Goal: Task Accomplishment & Management: Manage account settings

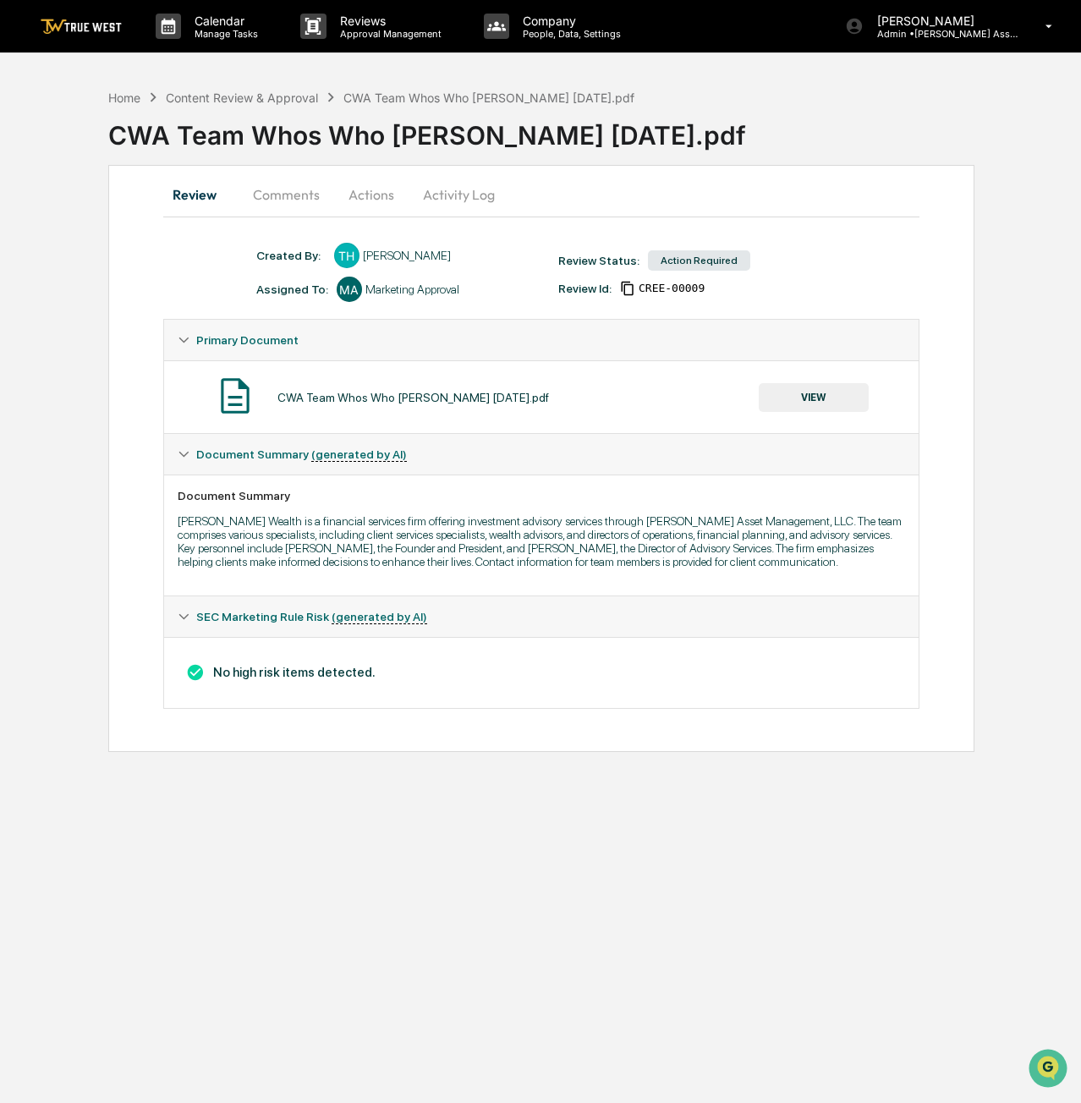
click at [807, 388] on button "VIEW" at bounding box center [814, 397] width 110 height 29
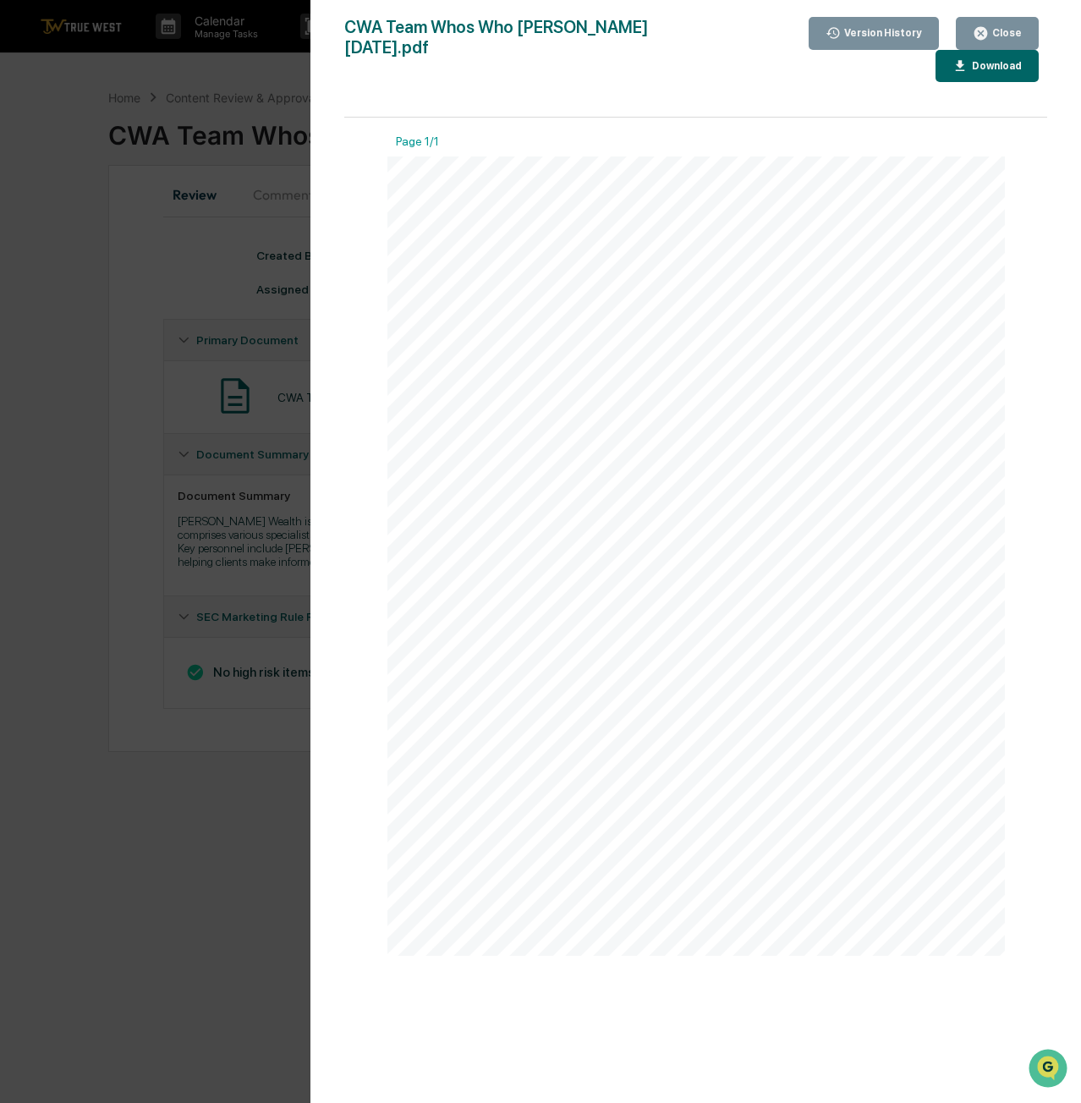
click at [1013, 28] on div "Close" at bounding box center [1005, 33] width 33 height 12
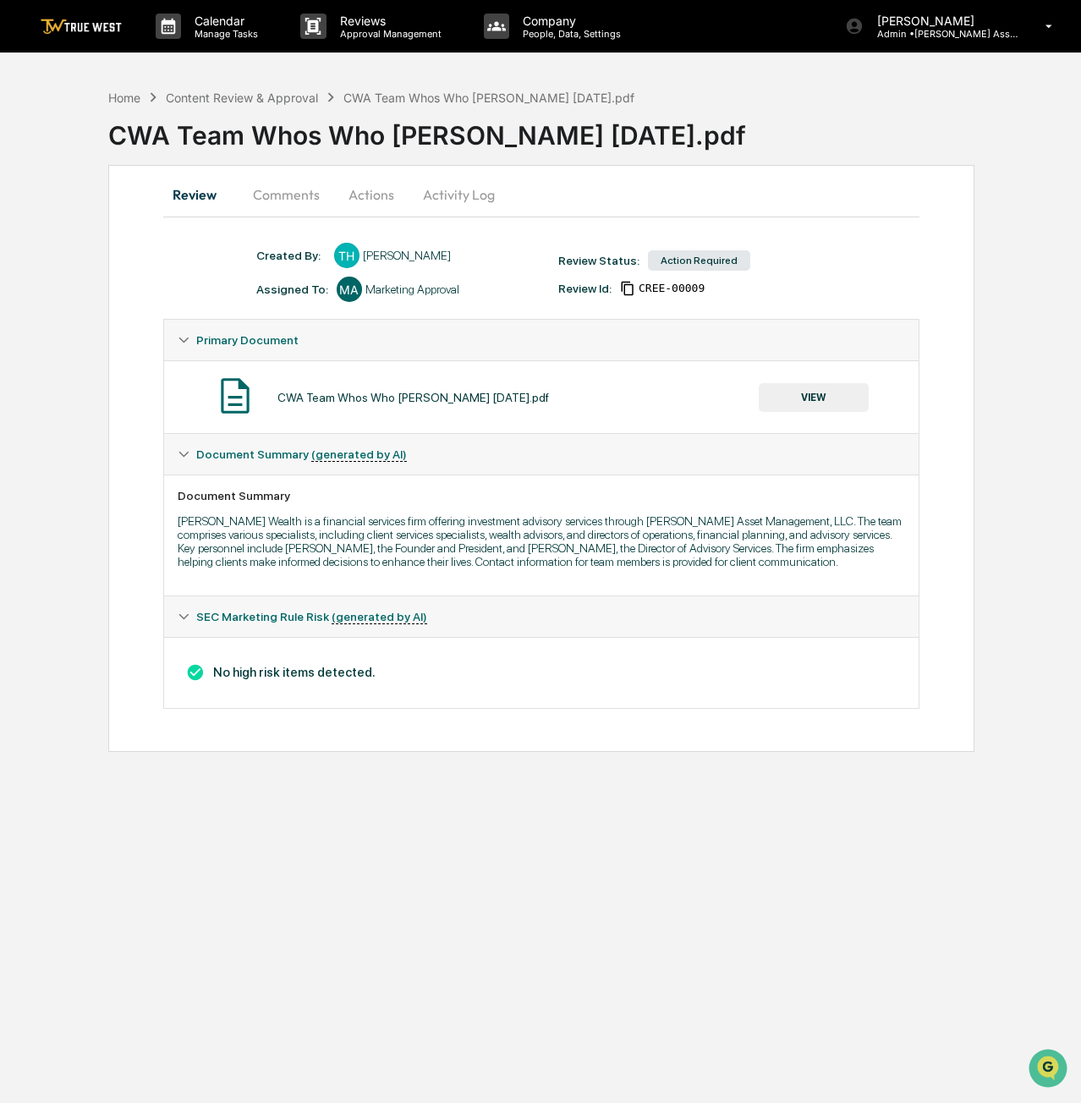
click at [360, 196] on button "Actions" at bounding box center [371, 194] width 76 height 41
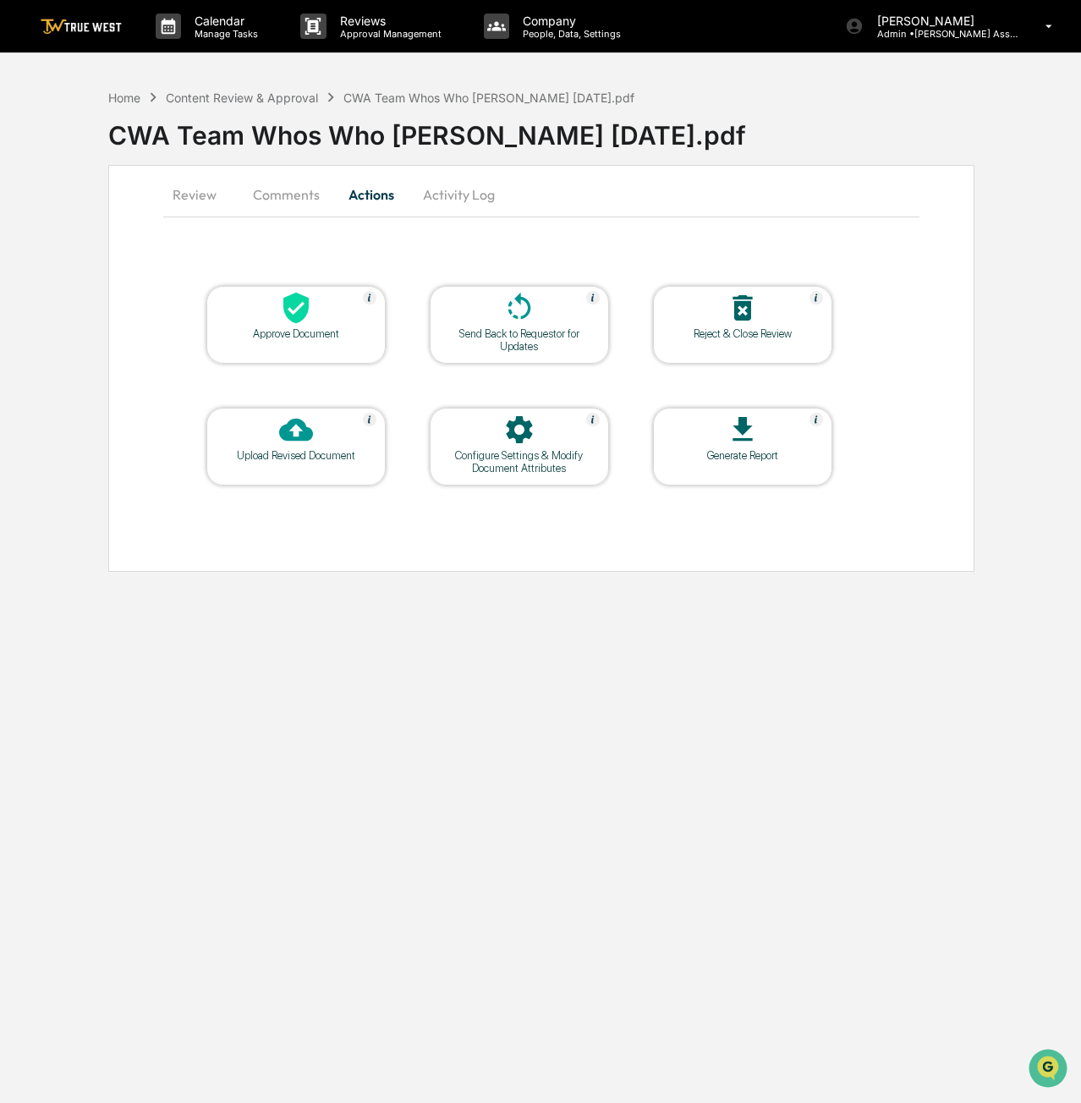
click at [276, 330] on div "Approve Document" at bounding box center [296, 333] width 152 height 13
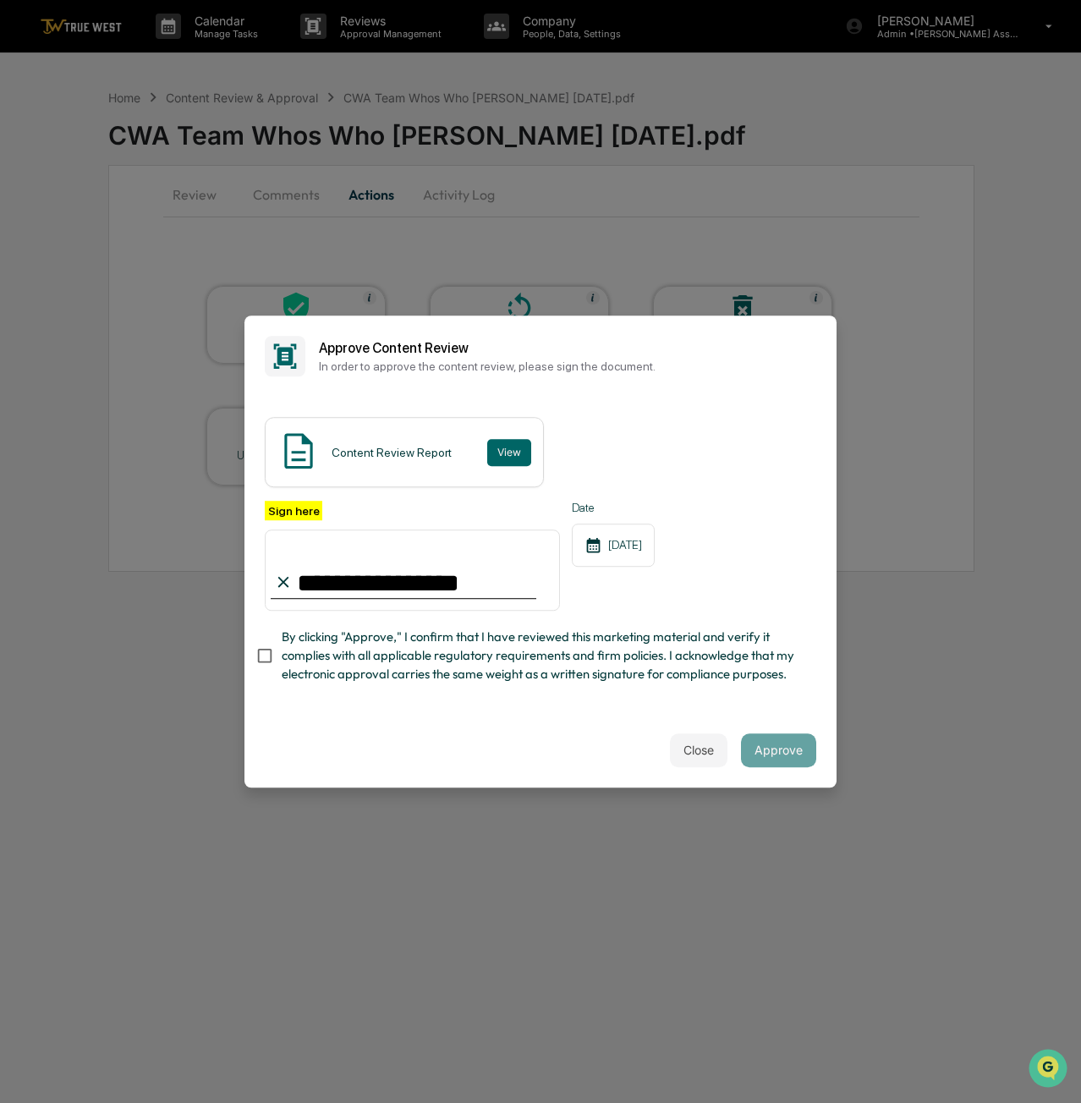
type input "**********"
click at [268, 746] on div "Close Approve" at bounding box center [540, 750] width 592 height 74
click at [783, 750] on button "Approve" at bounding box center [778, 750] width 75 height 34
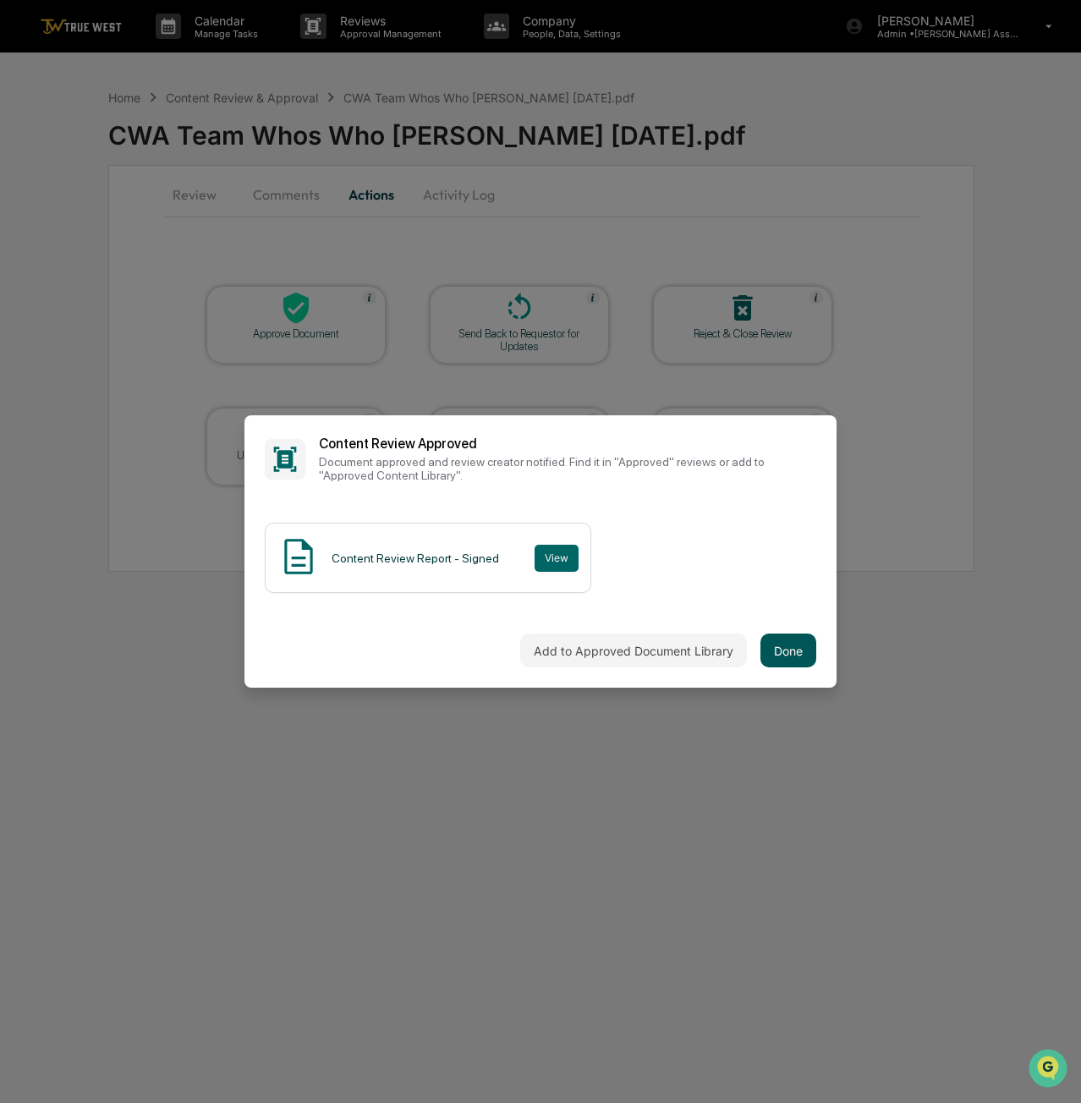
click at [778, 661] on button "Done" at bounding box center [789, 651] width 56 height 34
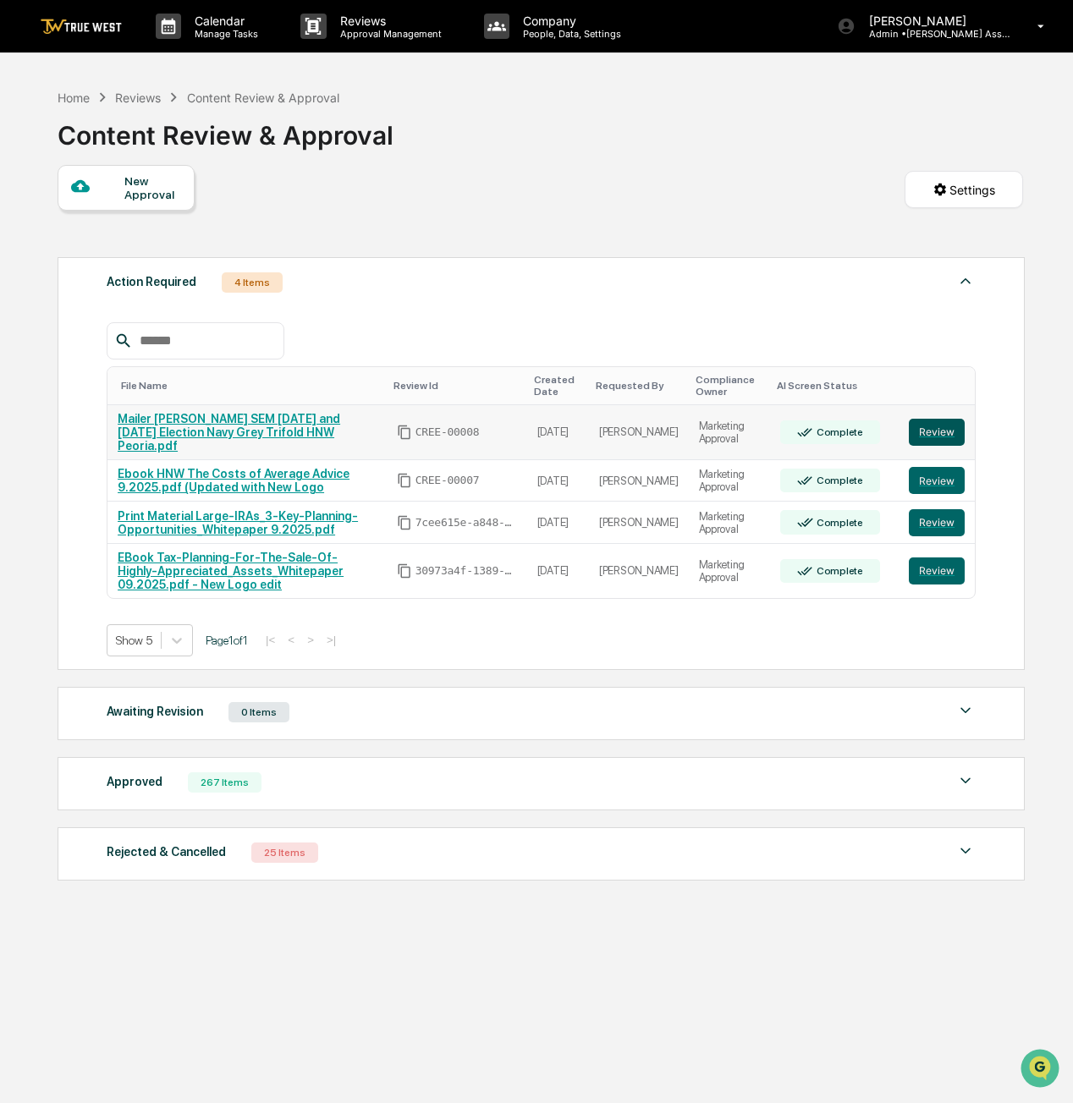
click at [930, 432] on button "Review" at bounding box center [937, 432] width 56 height 27
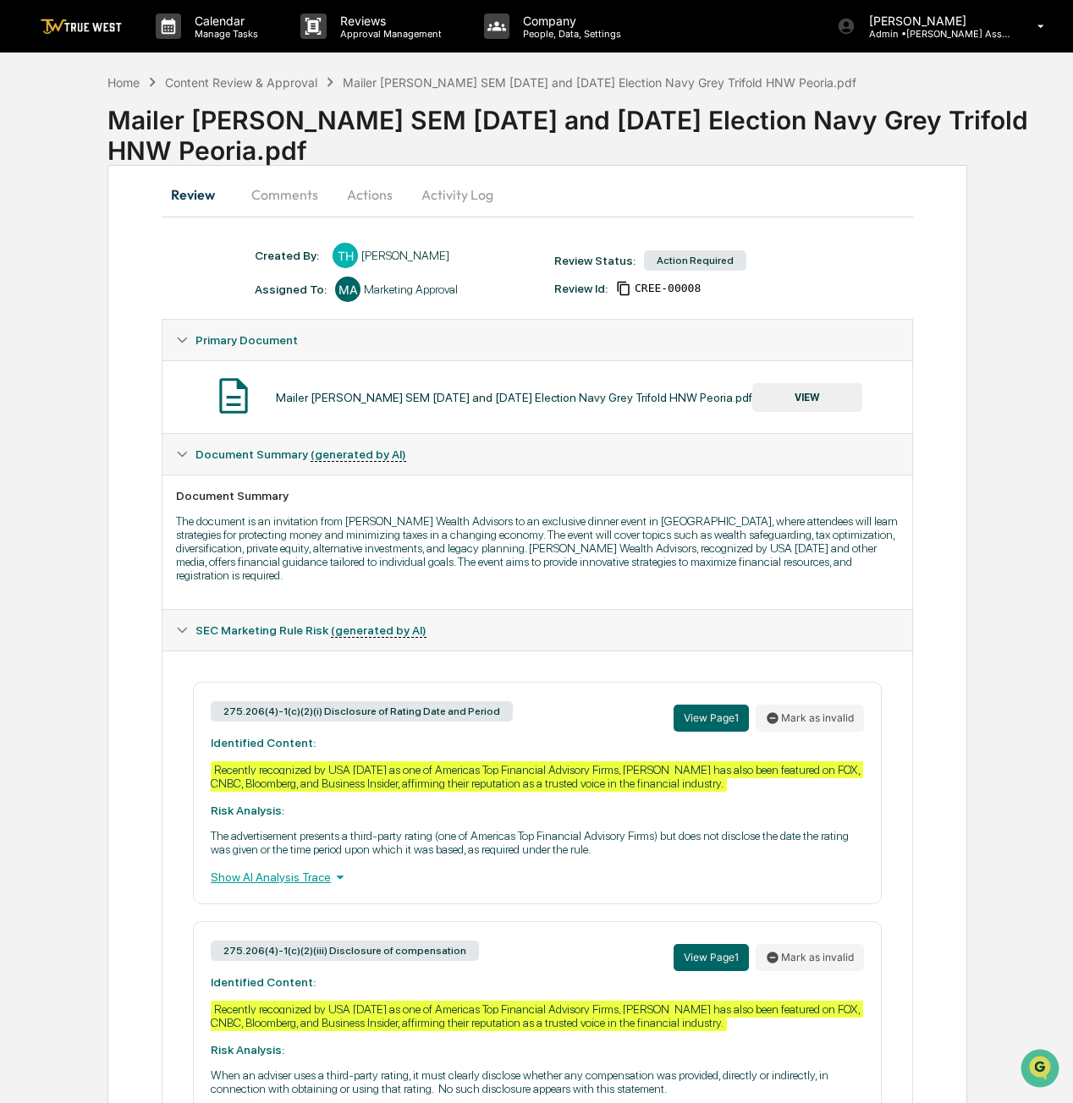
click at [826, 400] on button "VIEW" at bounding box center [807, 397] width 110 height 29
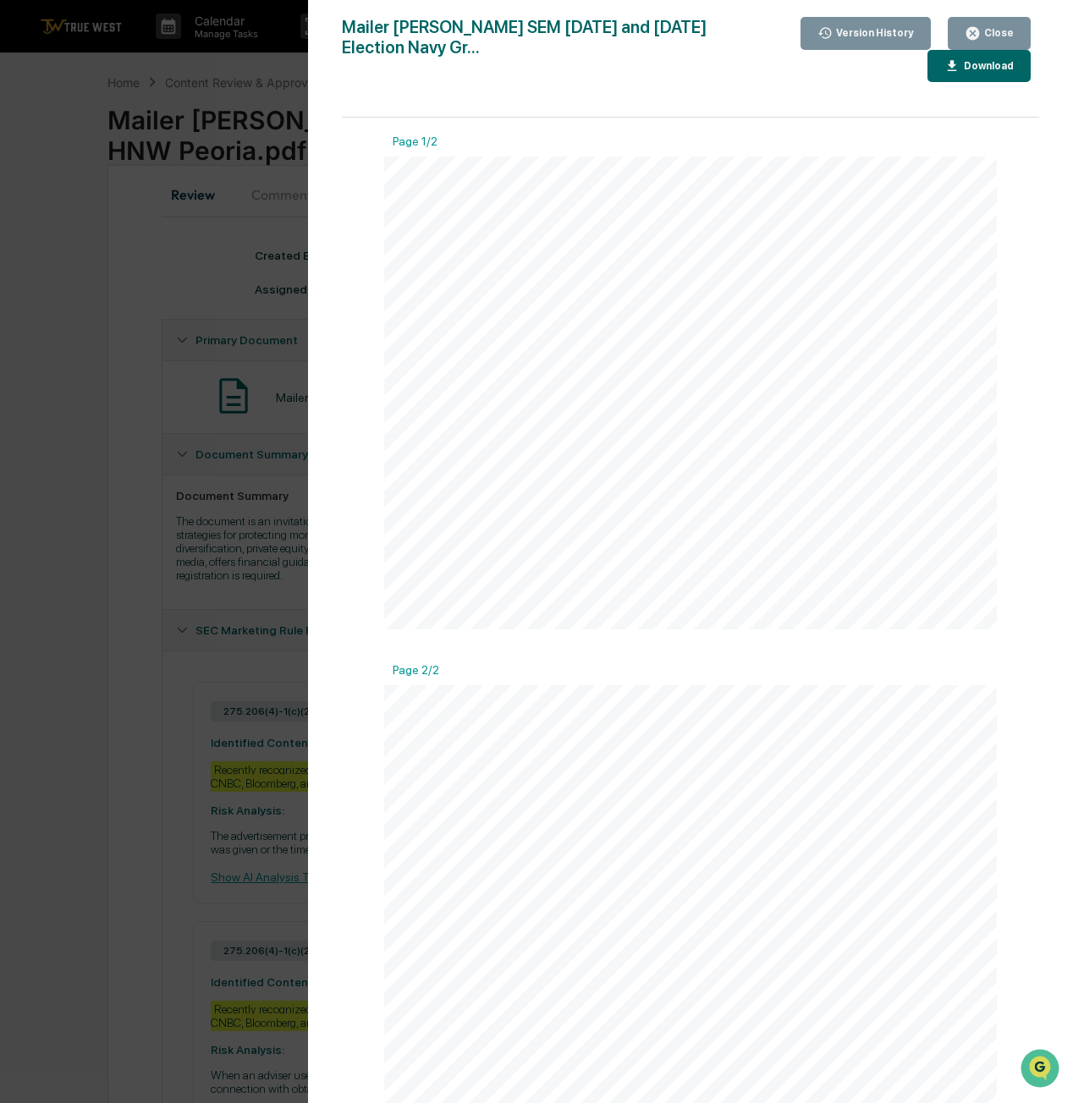
scroll to position [56, 0]
click at [448, 1070] on span "Securities and Exchange Commission as a Registered Investment Adviser in" at bounding box center [484, 1070] width 167 height 5
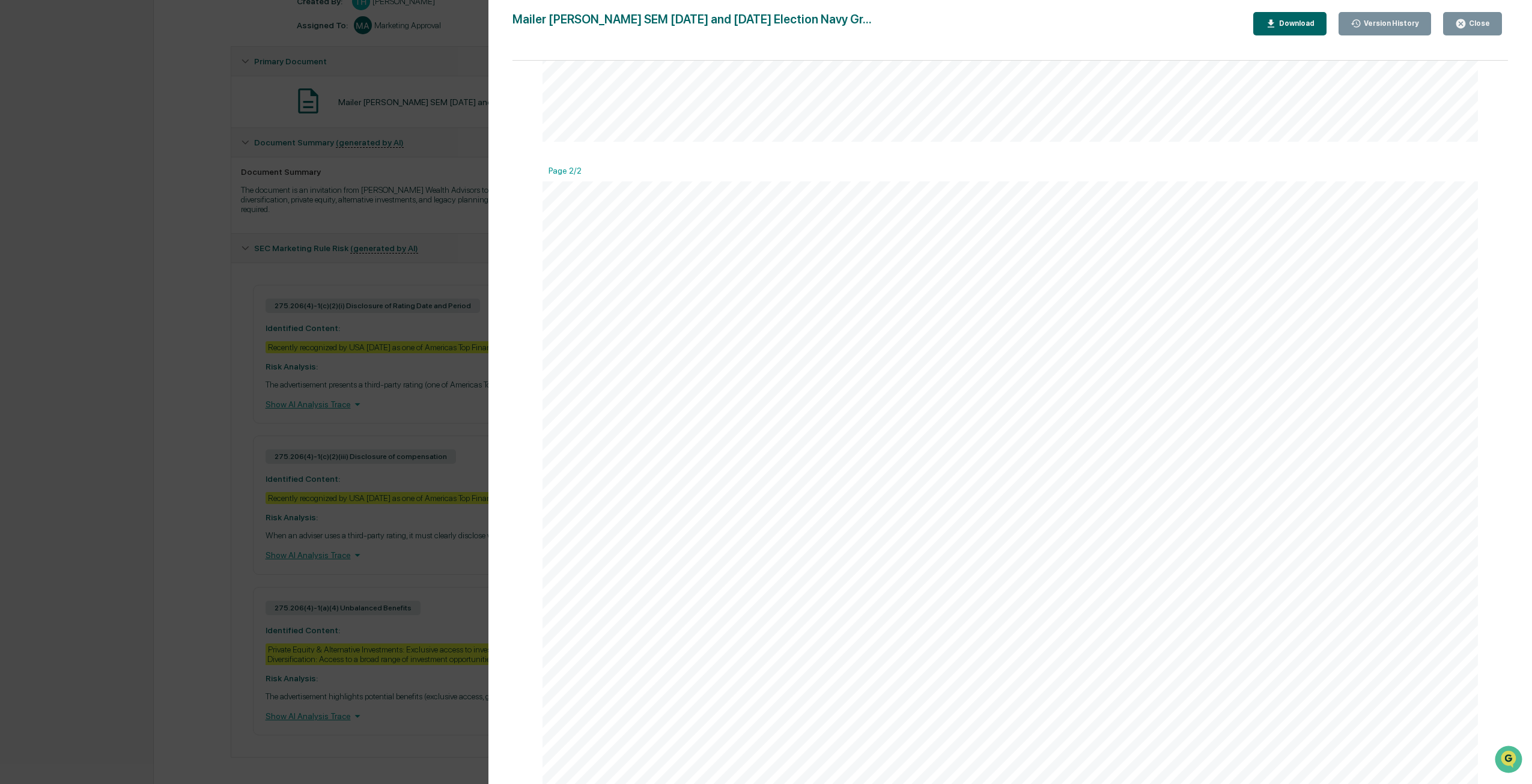
scroll to position [790, 0]
click at [767, 670] on div "RESTAURANT [STREET_ADDRESS][PERSON_NAME][US_STATE] DINNER [DATE] 6:30 PM - or -…" at bounding box center [1011, 423] width 936 height 724
click at [767, 28] on div "Close" at bounding box center [1472, 23] width 35 height 11
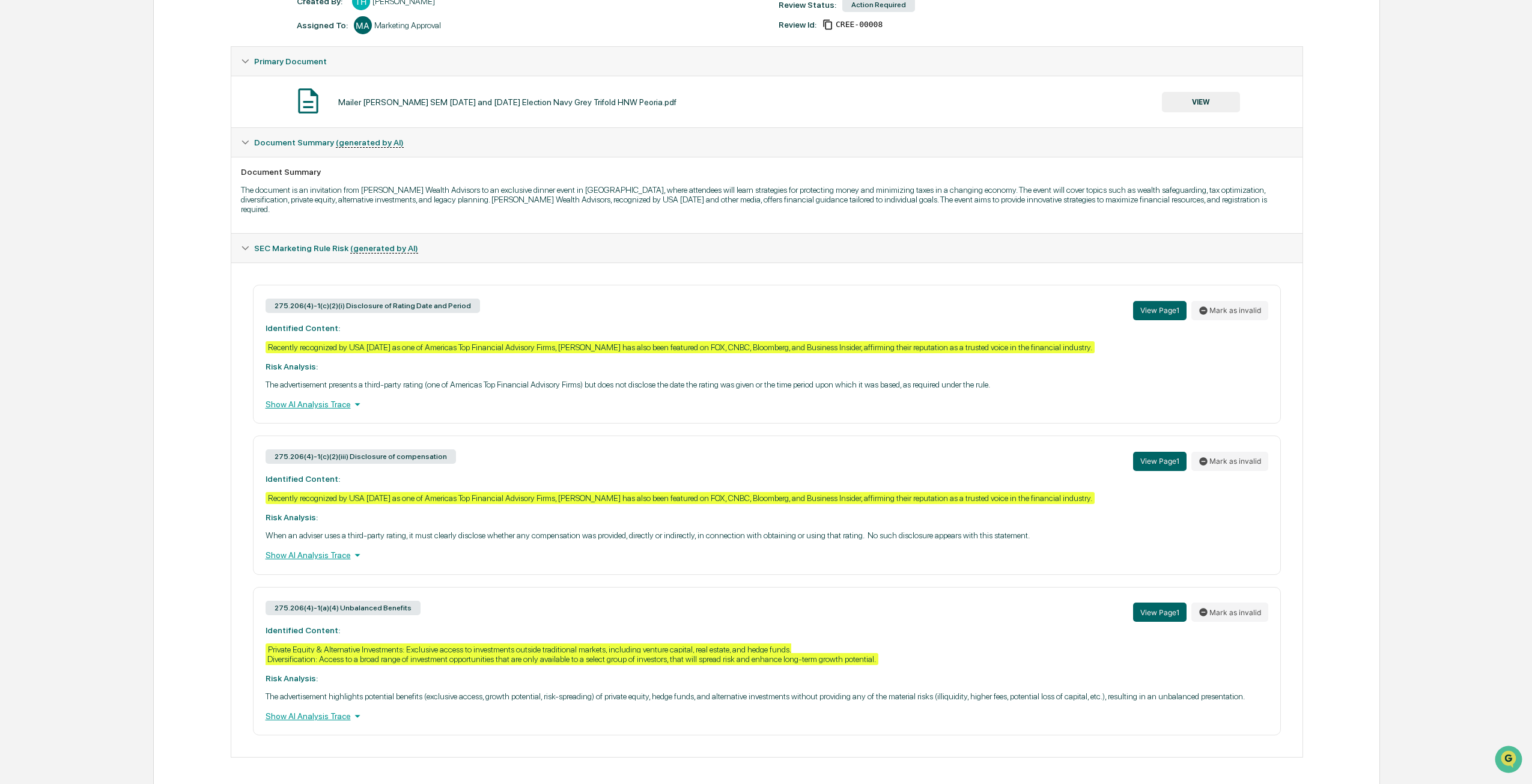
scroll to position [0, 0]
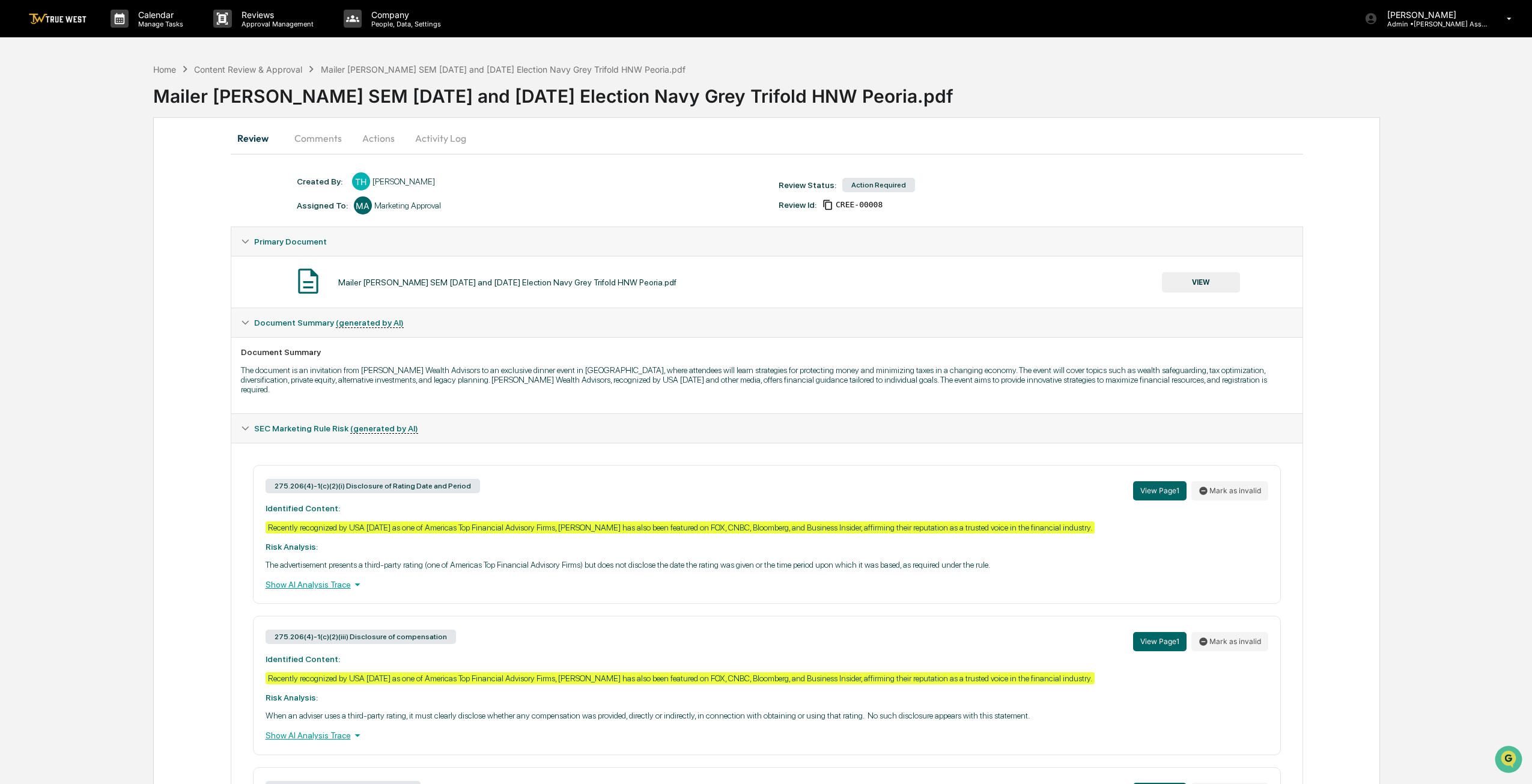
click at [368, 138] on button "Actions" at bounding box center [379, 138] width 54 height 29
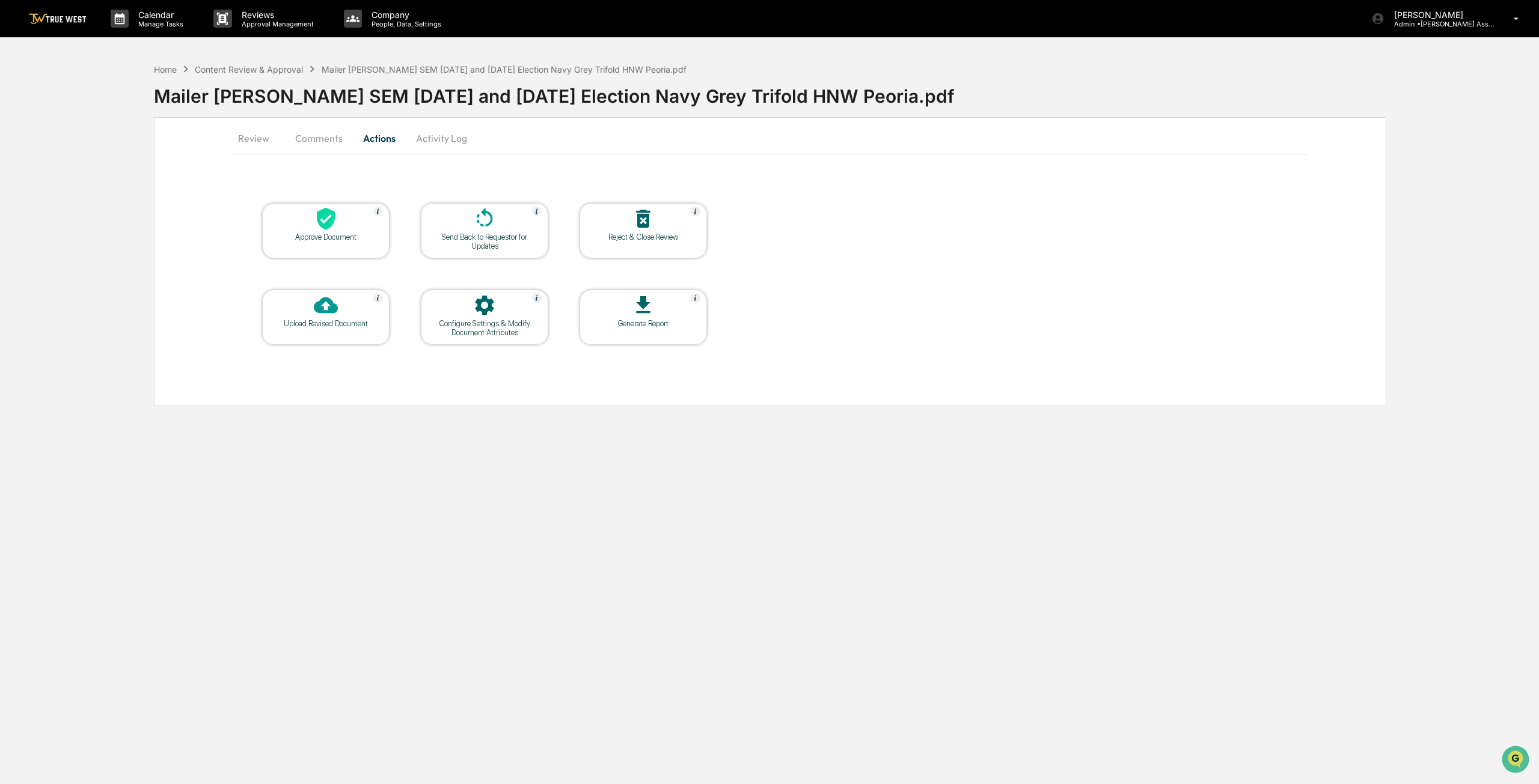
click at [324, 145] on button "Comments" at bounding box center [319, 138] width 67 height 29
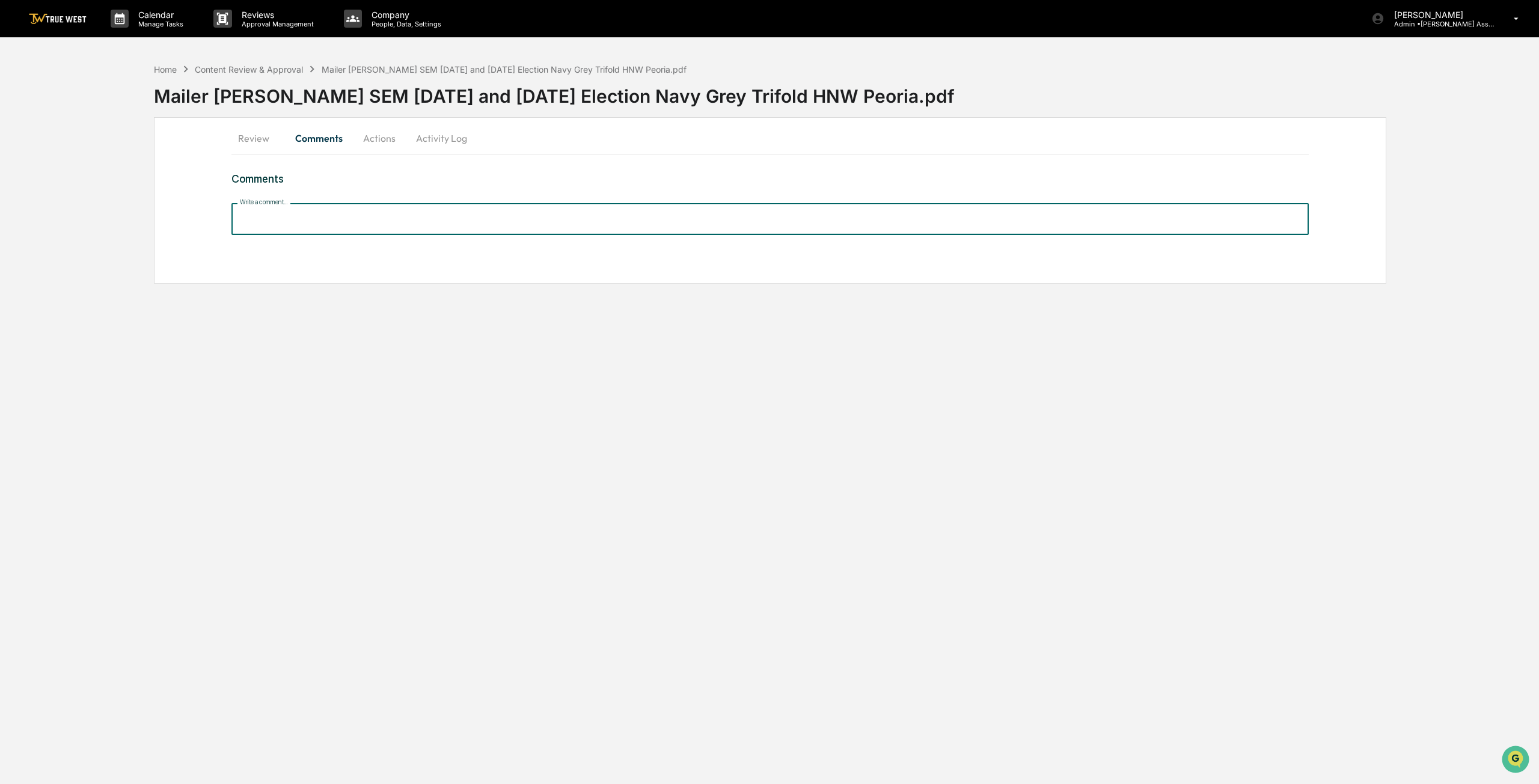
click at [349, 220] on input "Write a comment..." at bounding box center [770, 219] width 1077 height 32
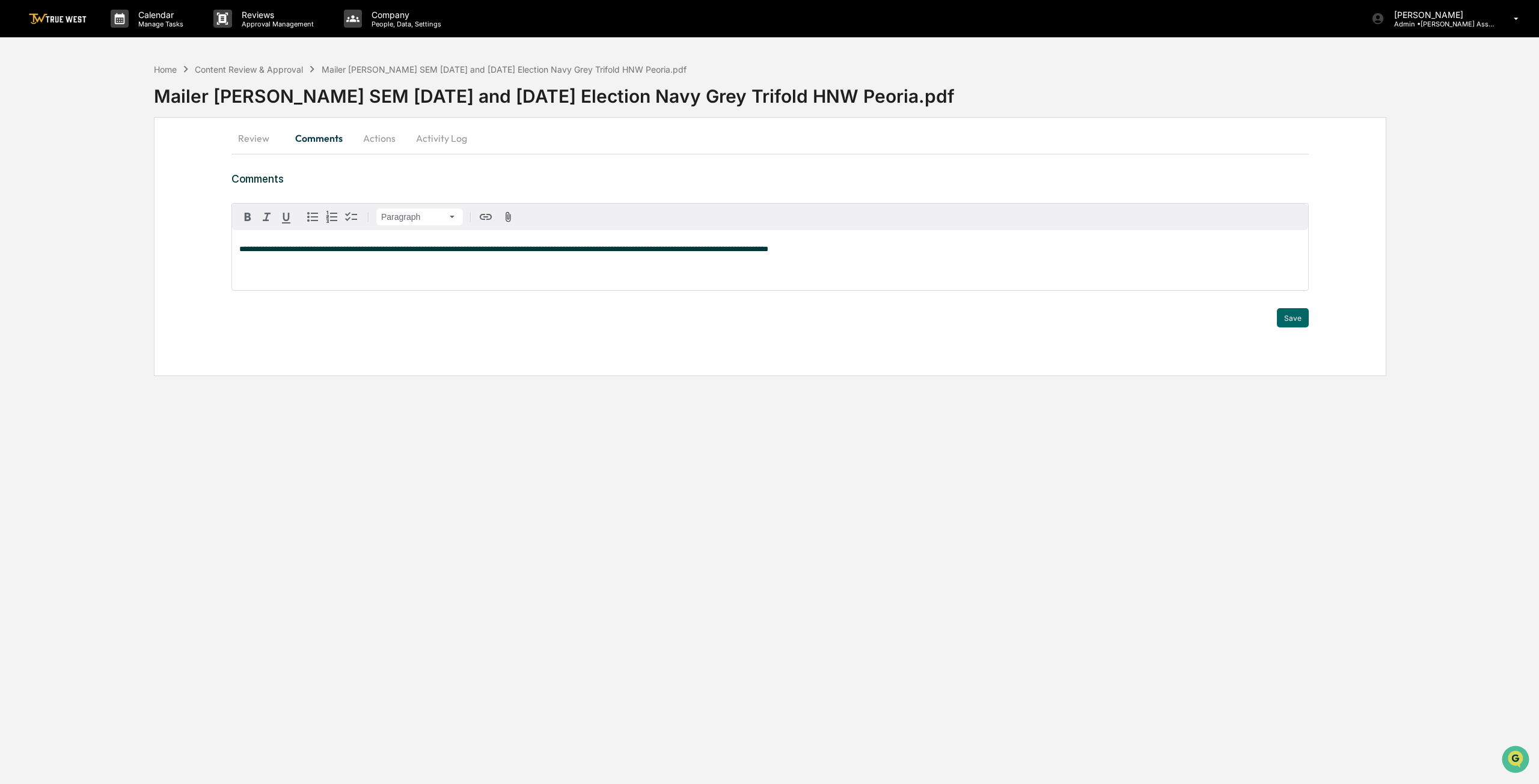
click at [490, 251] on span "**********" at bounding box center [504, 249] width 529 height 8
click at [372, 133] on button "Actions" at bounding box center [379, 138] width 54 height 29
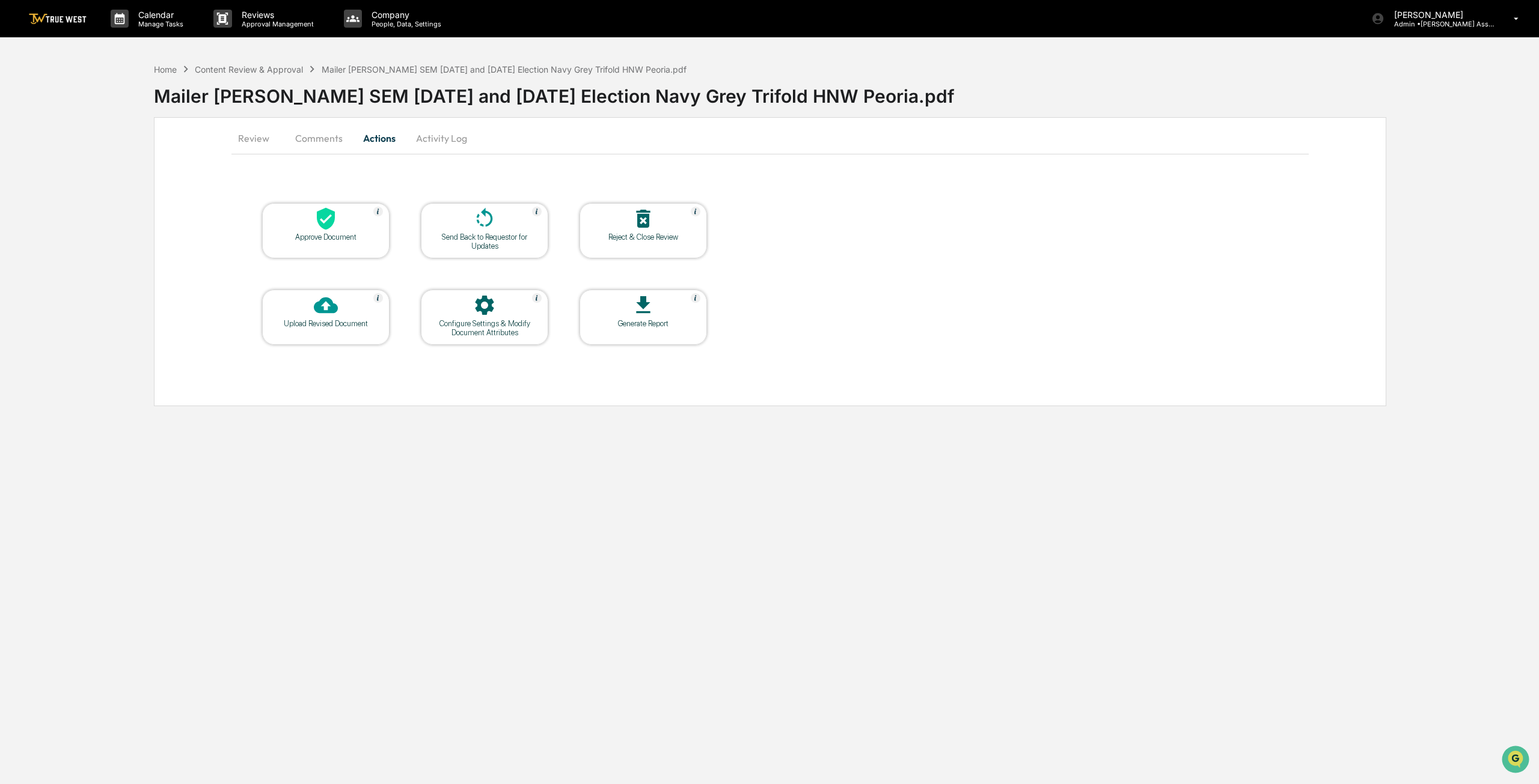
click at [474, 237] on div "Send Back to Requestor for Updates" at bounding box center [485, 241] width 108 height 18
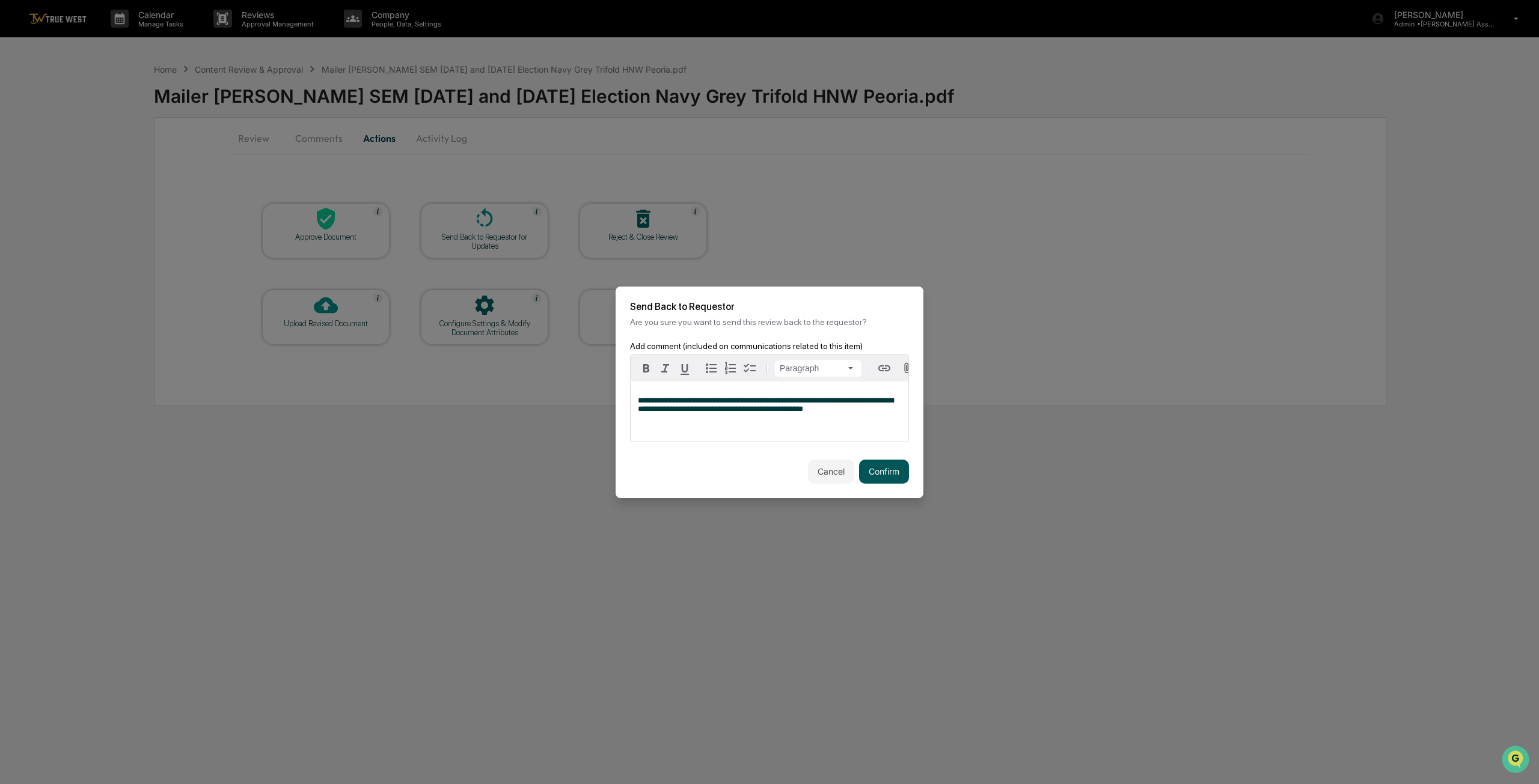
click at [767, 479] on button "Confirm" at bounding box center [884, 472] width 50 height 24
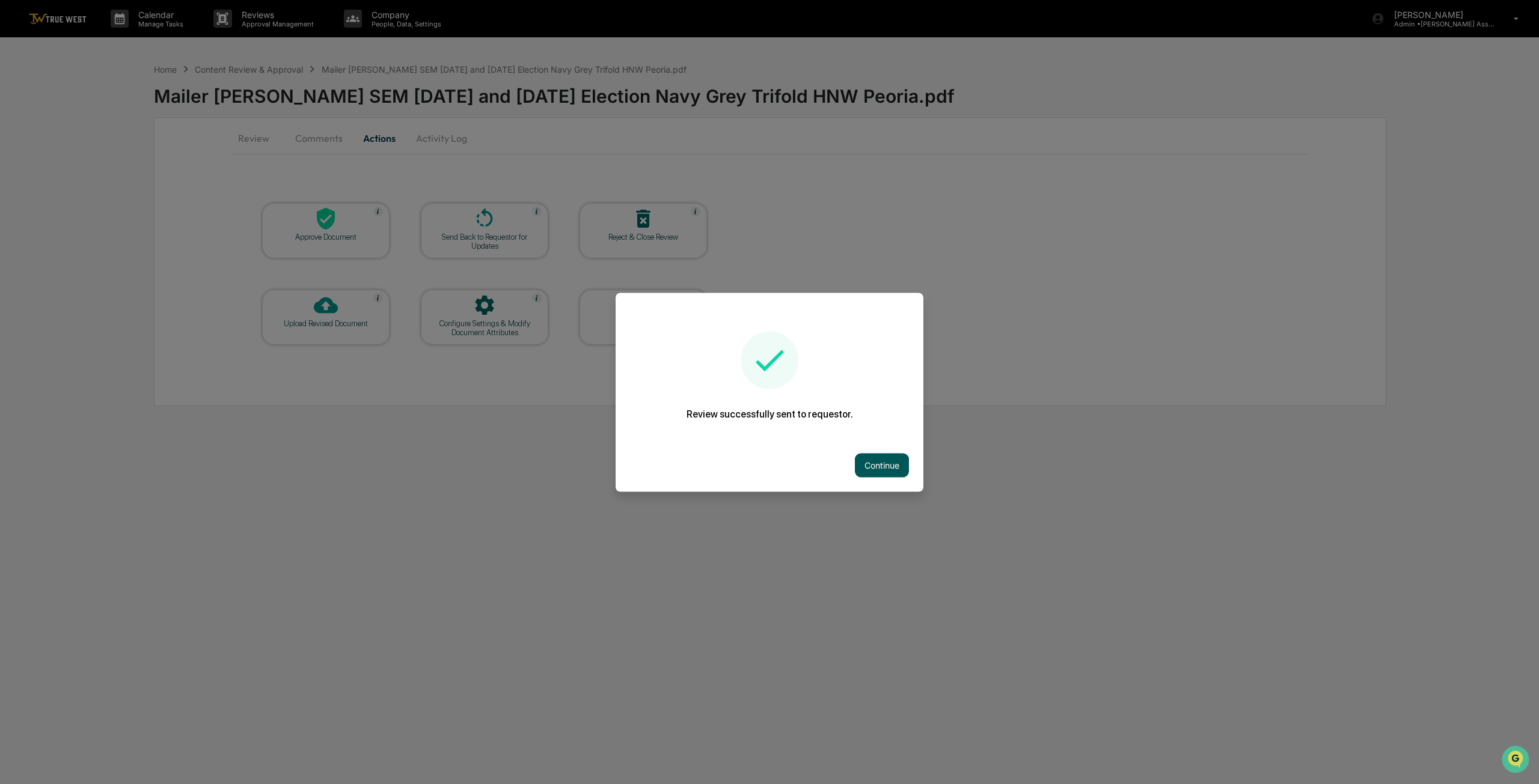
click at [767, 475] on button "Continue" at bounding box center [882, 465] width 54 height 24
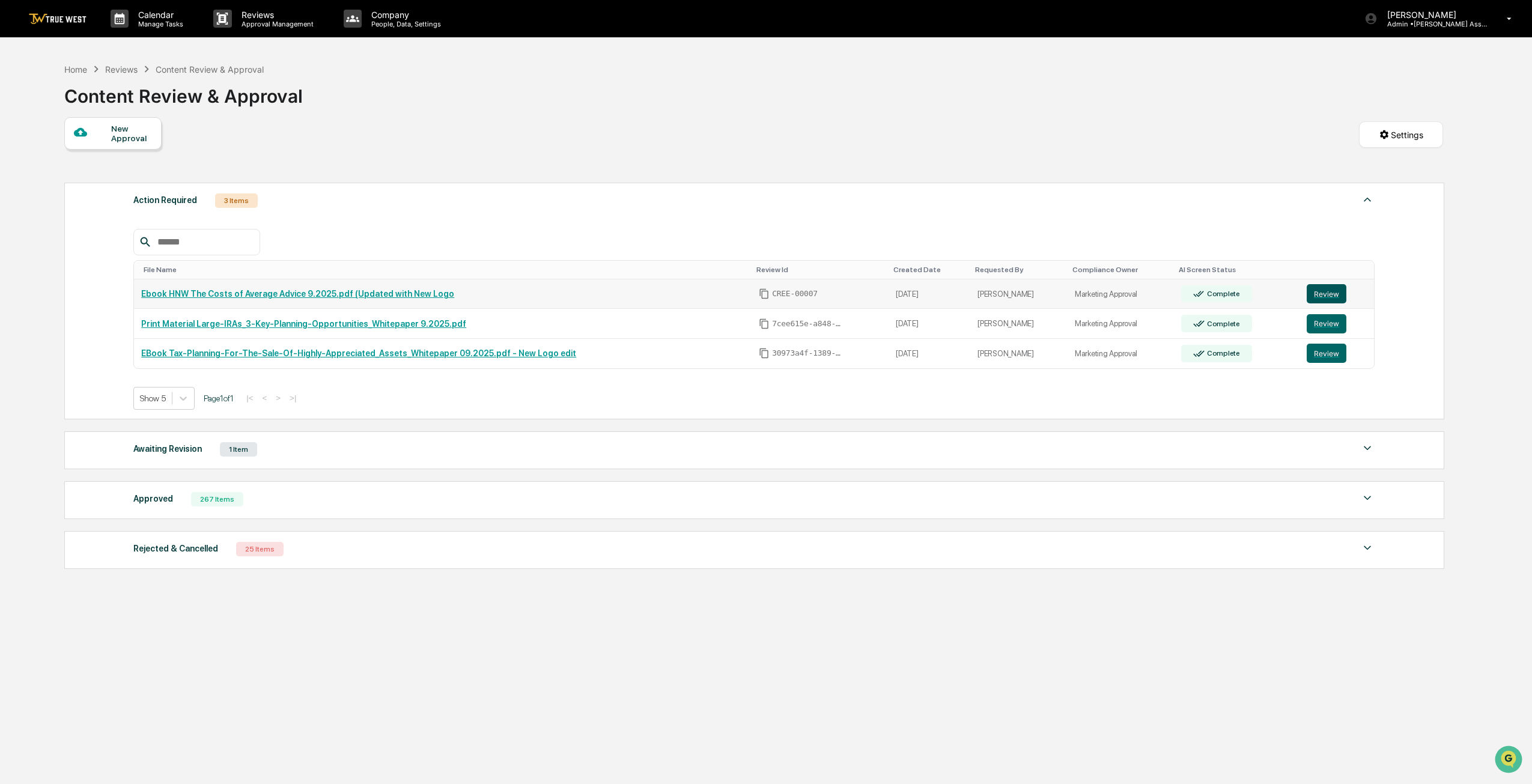
click at [767, 303] on button "Review" at bounding box center [1327, 293] width 40 height 19
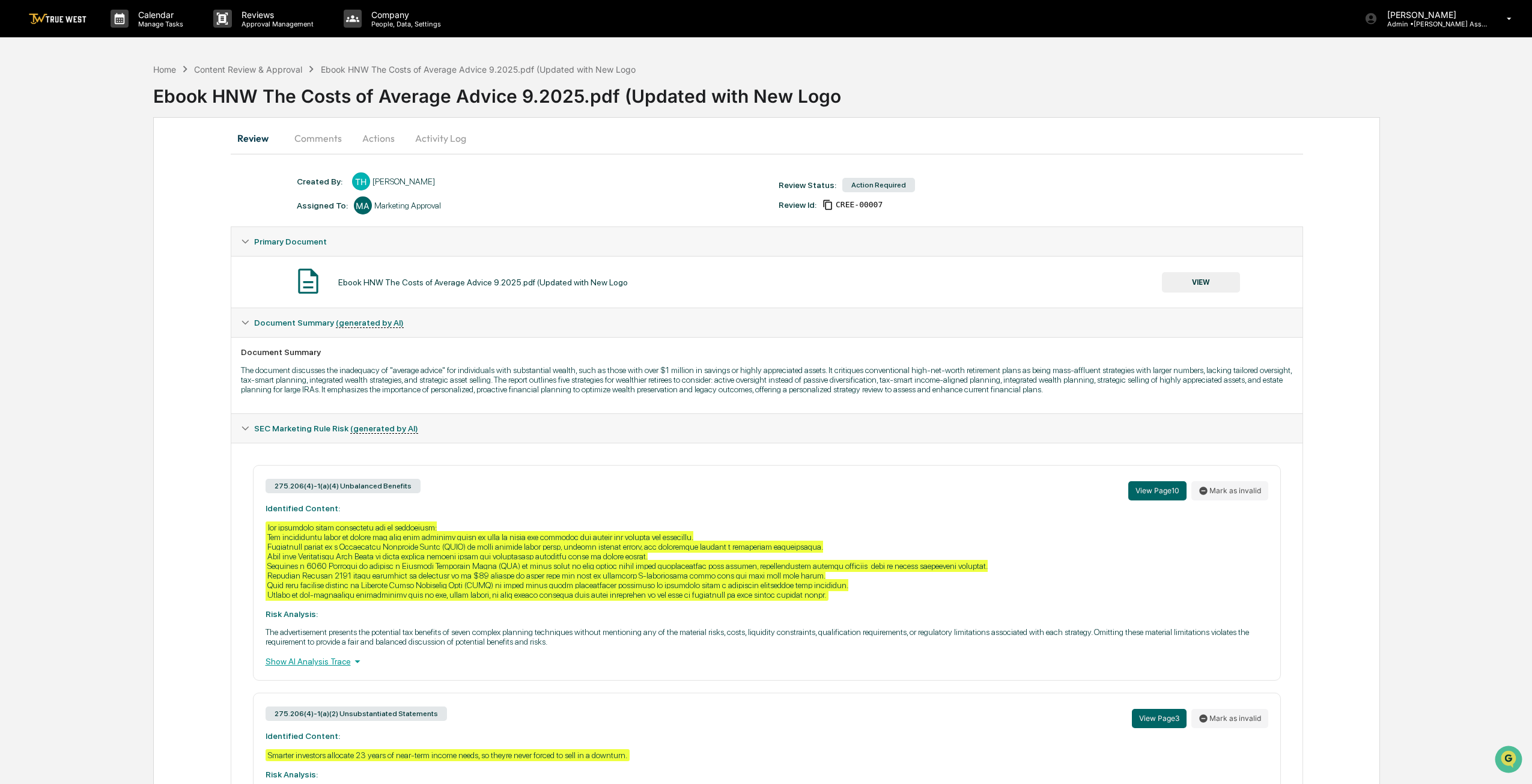
drag, startPoint x: 1200, startPoint y: 285, endPoint x: 899, endPoint y: 408, distance: 325.2
click at [906, 408] on div "Created By: ‎ ‎ TH Tracy Heine Assigned To: MA Marketing Approval Review Status…" at bounding box center [767, 518] width 1072 height 692
click at [856, 413] on div "Document Summary The document discusses the inadequacy of "average advice" for …" at bounding box center [767, 375] width 1071 height 76
click at [376, 141] on button "Actions" at bounding box center [379, 138] width 54 height 29
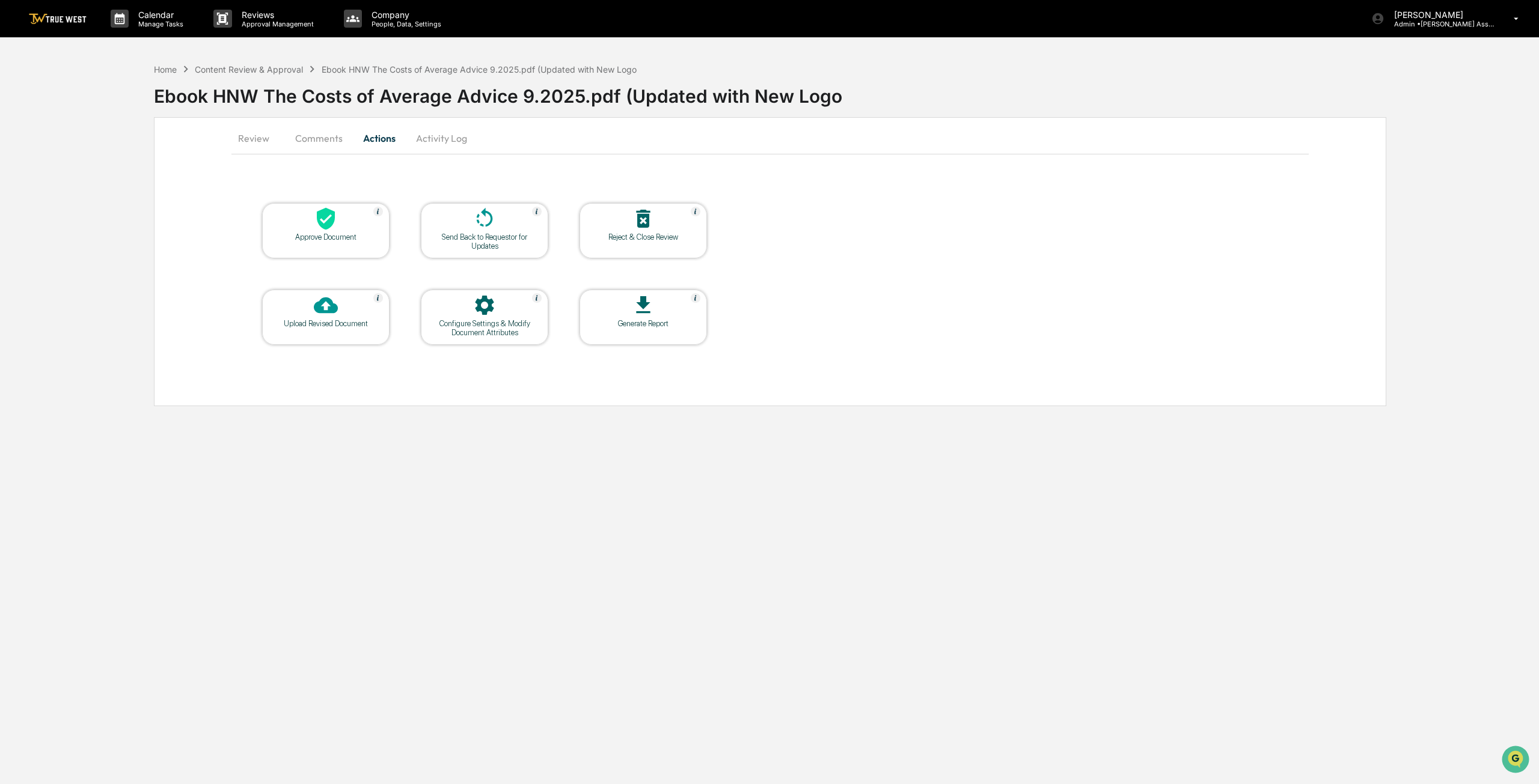
click at [457, 140] on button "Activity Log" at bounding box center [441, 138] width 70 height 29
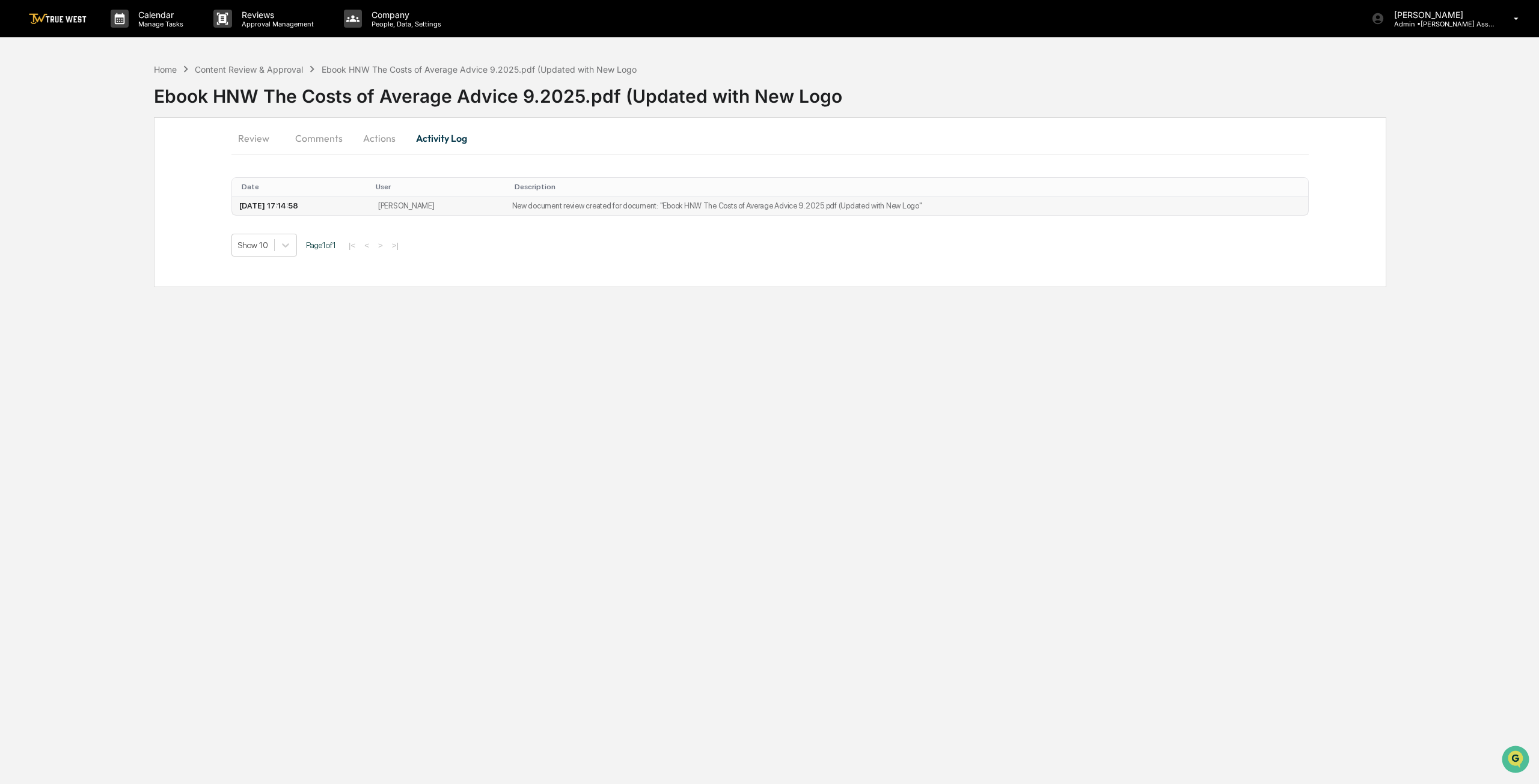
click at [453, 200] on td "[PERSON_NAME]" at bounding box center [438, 206] width 134 height 18
click at [296, 205] on td "2025-09-16 17:14:58" at bounding box center [301, 206] width 139 height 18
click at [672, 201] on td "New document review created for document: "Ebook HNW The Costs of Average Advic…" at bounding box center [907, 206] width 803 height 18
click at [310, 134] on button "Comments" at bounding box center [319, 138] width 67 height 29
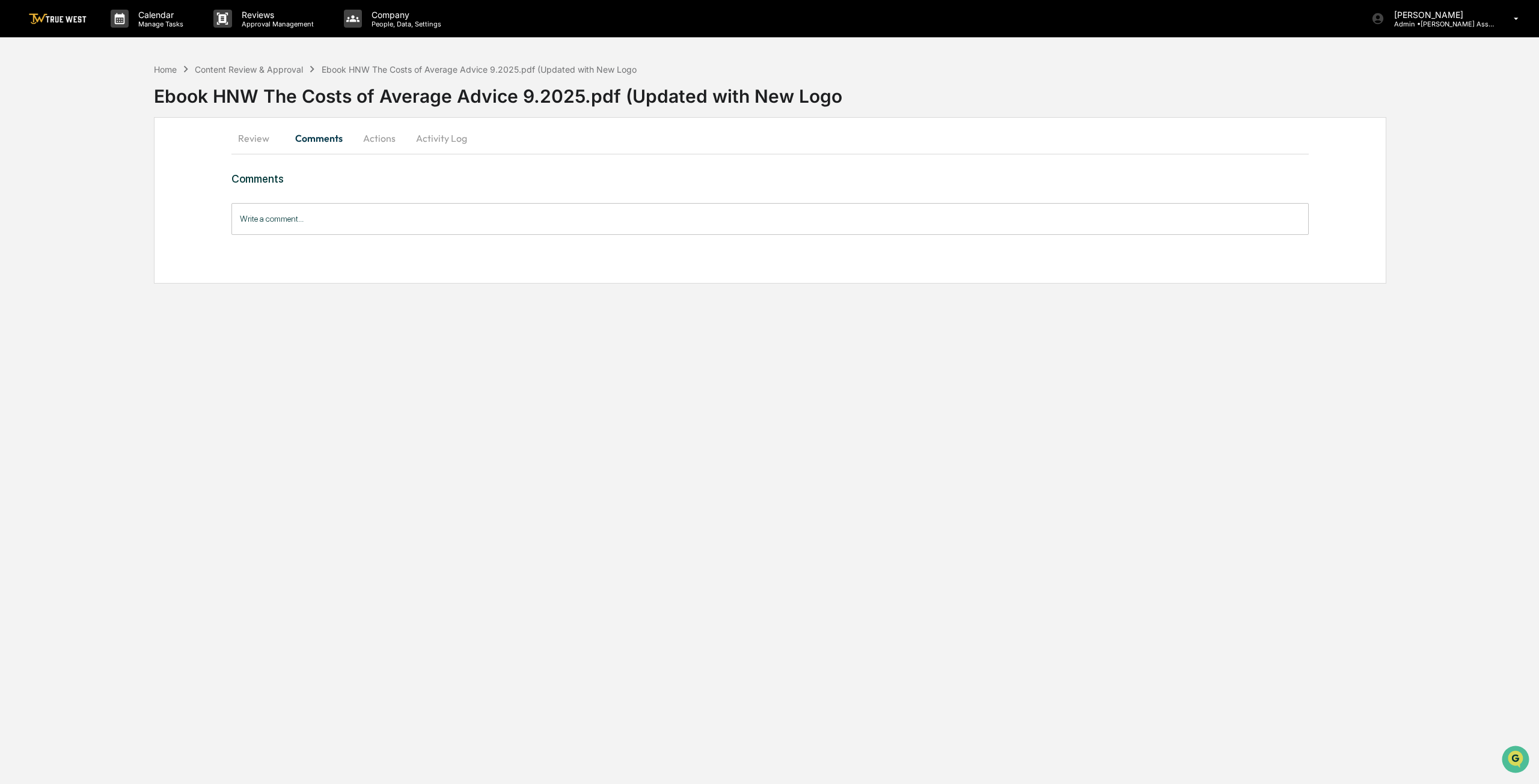
click at [261, 133] on button "Review" at bounding box center [259, 138] width 54 height 29
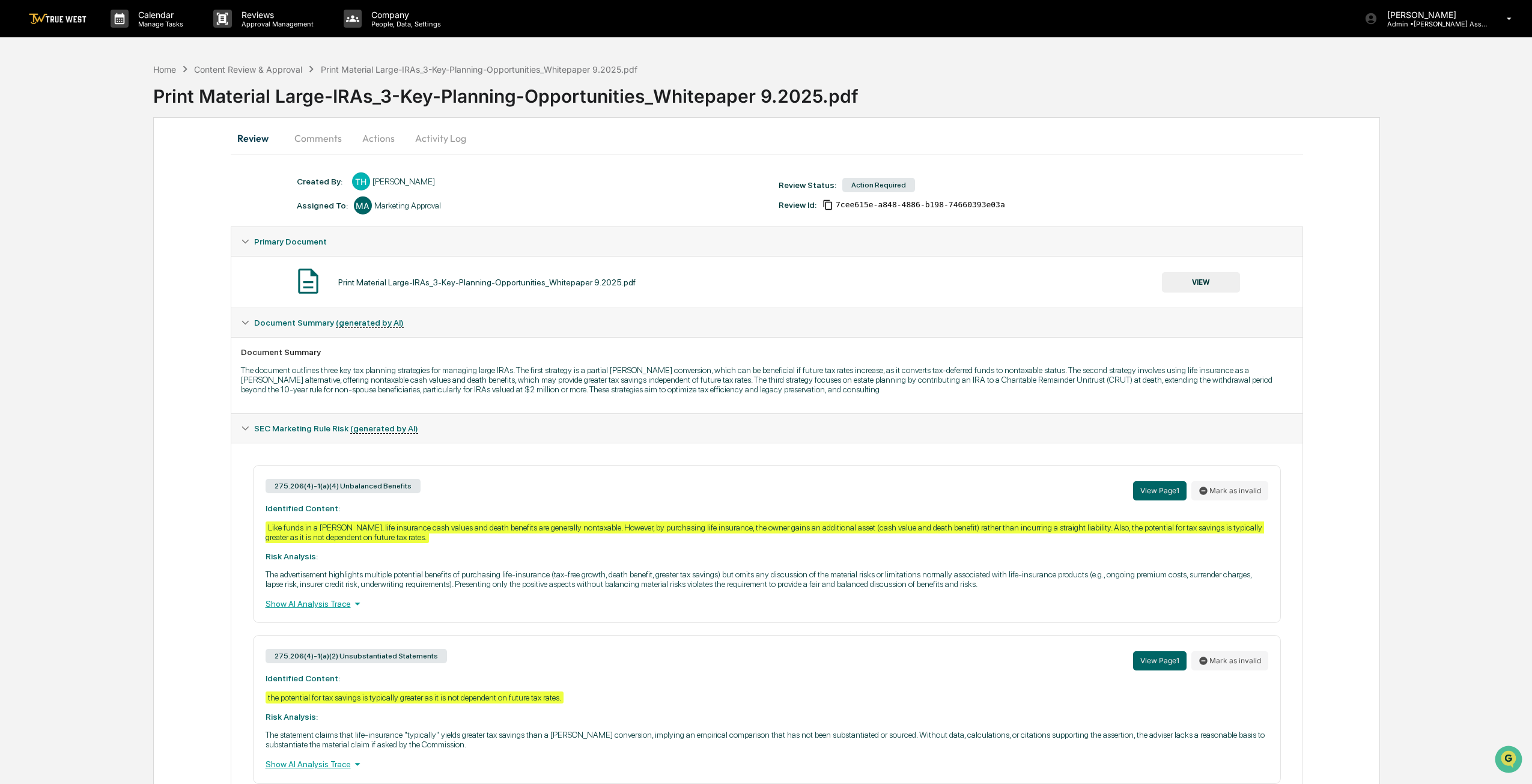
click at [1193, 284] on button "VIEW" at bounding box center [1201, 282] width 78 height 21
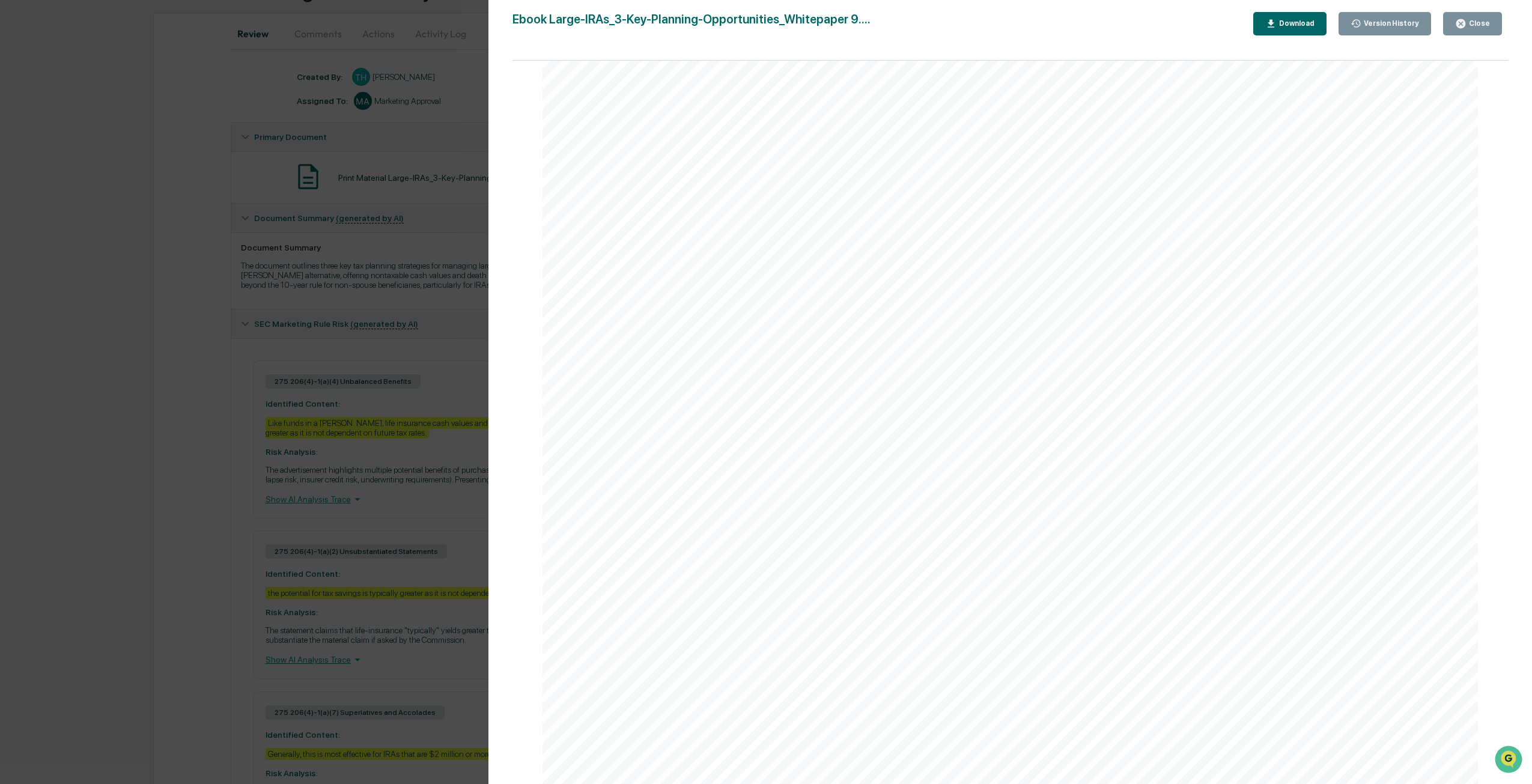
scroll to position [210, 0]
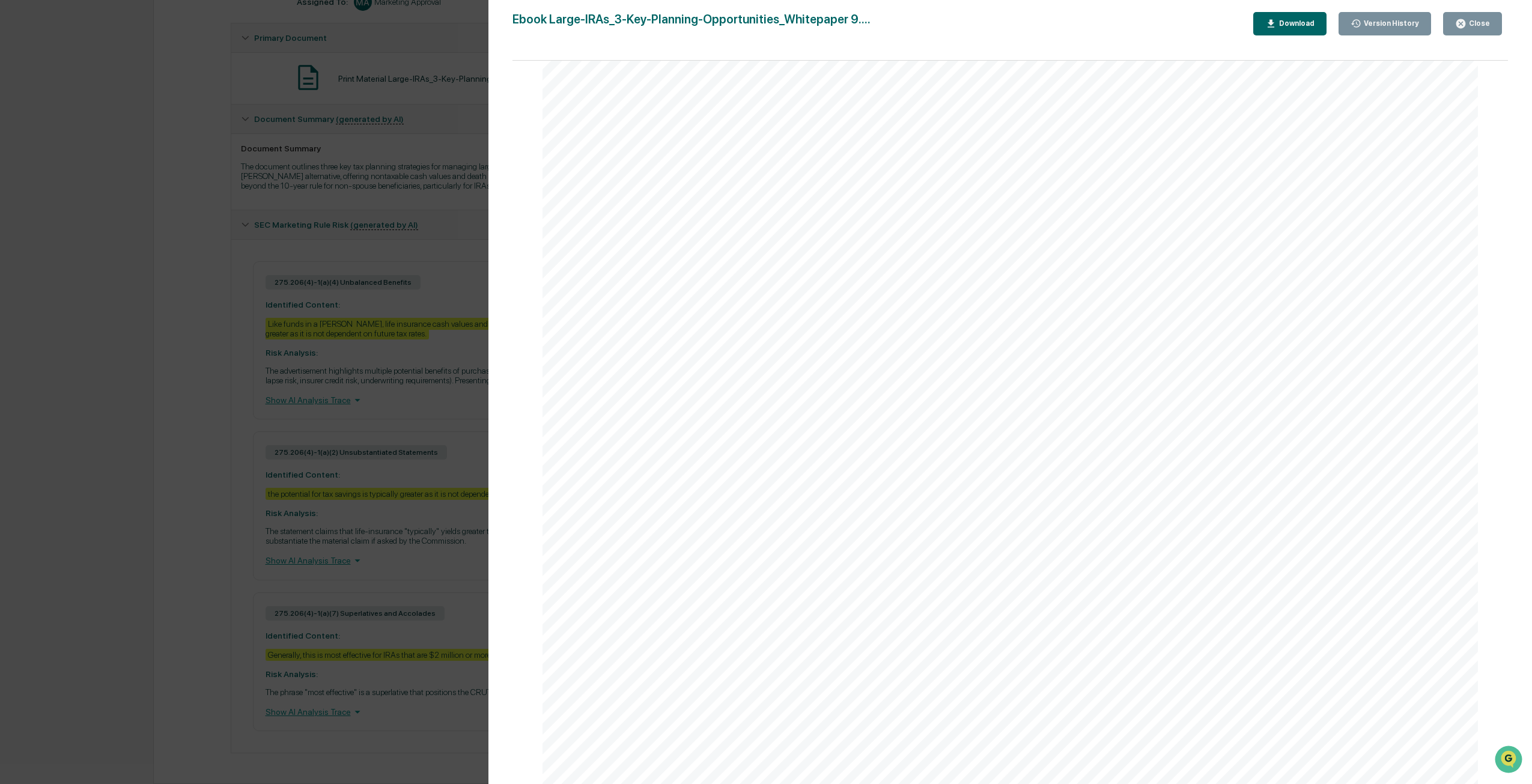
click at [1469, 26] on div "Close" at bounding box center [1478, 23] width 23 height 9
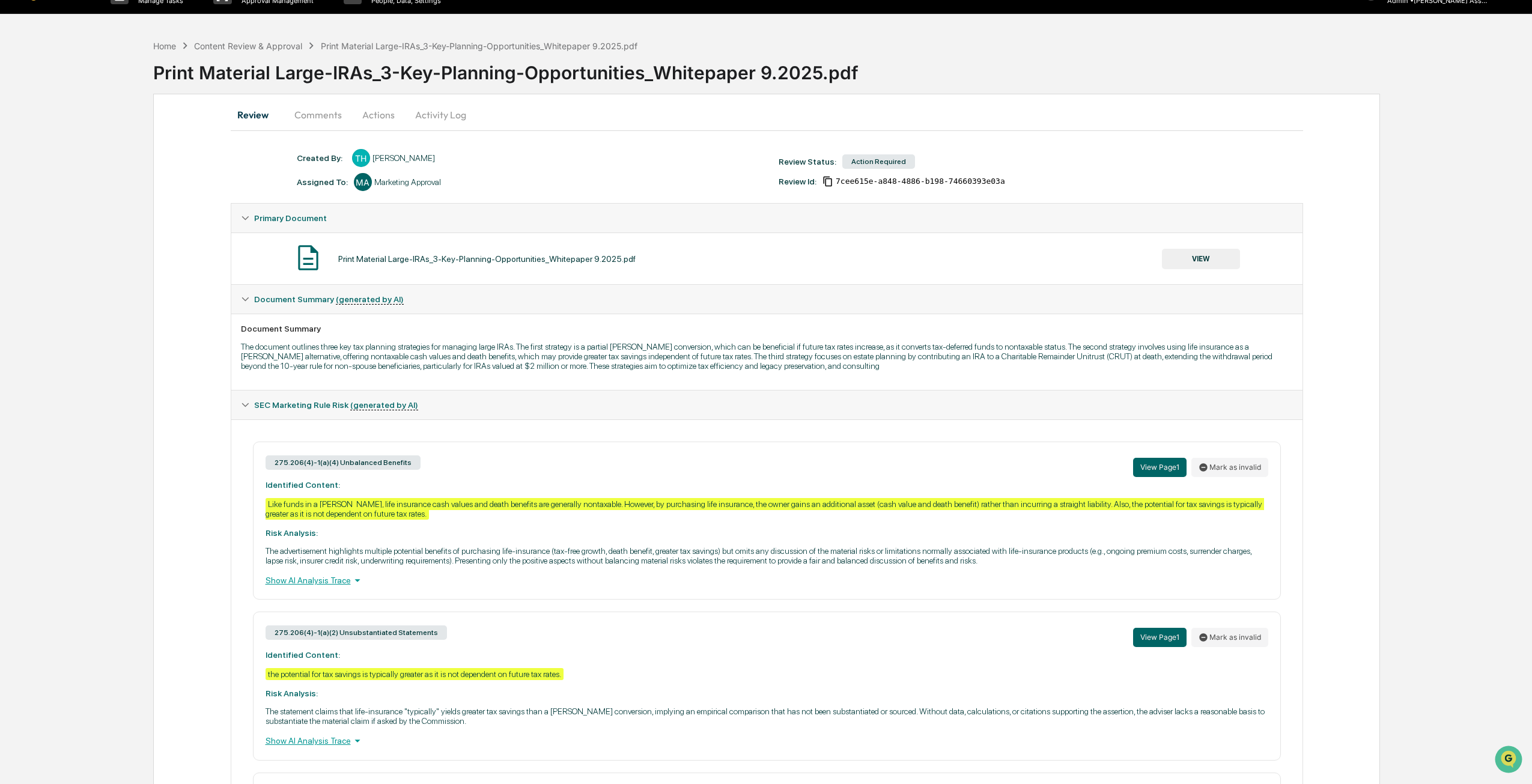
scroll to position [0, 0]
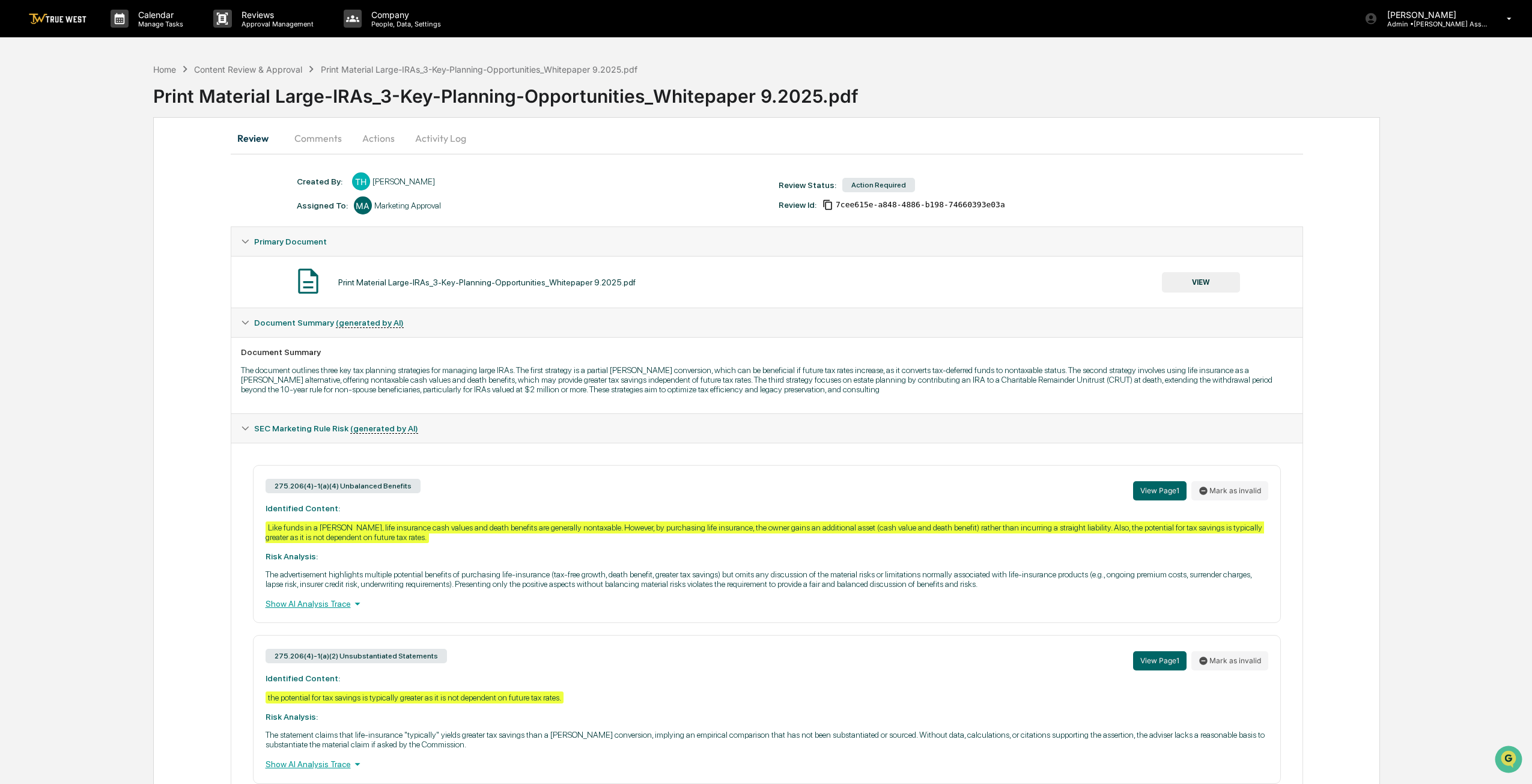
click at [380, 141] on button "Actions" at bounding box center [379, 138] width 54 height 29
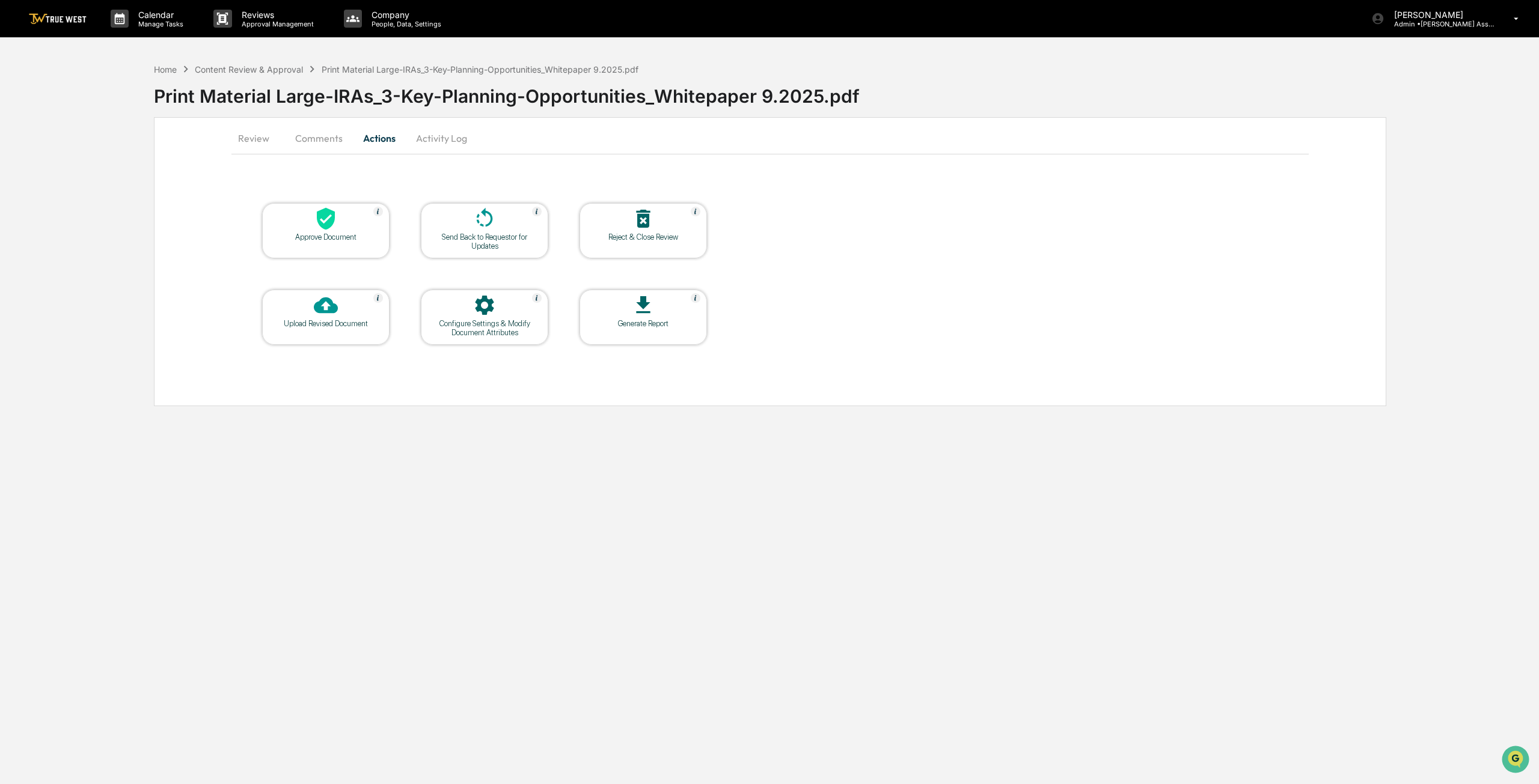
click at [338, 246] on div "Approve Document" at bounding box center [325, 231] width 127 height 55
click at [339, 242] on div "Approve Document" at bounding box center [325, 231] width 127 height 55
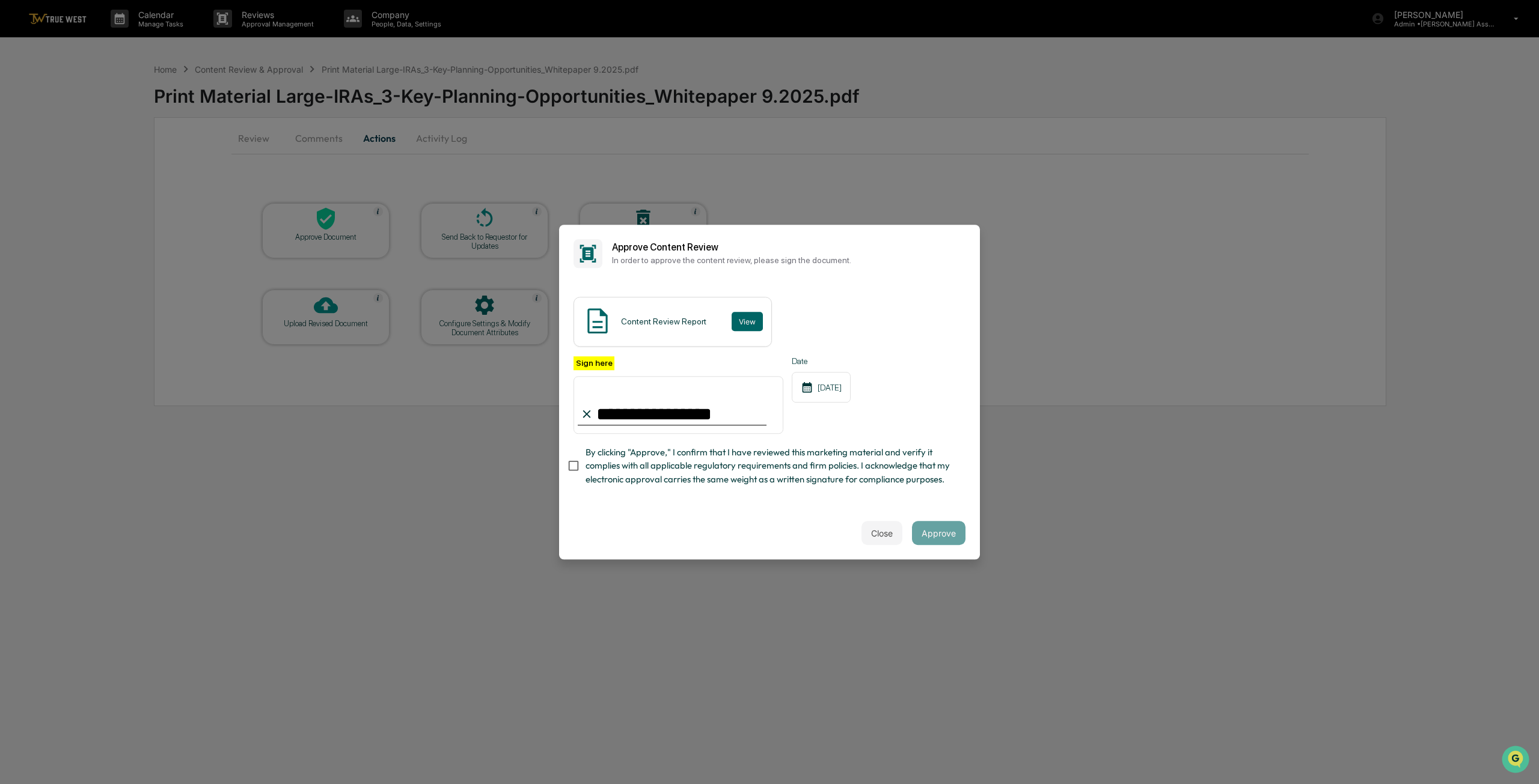
type input "**********"
click at [575, 528] on div "Close Approve" at bounding box center [770, 533] width 421 height 53
click at [947, 540] on button "Approve" at bounding box center [938, 533] width 53 height 24
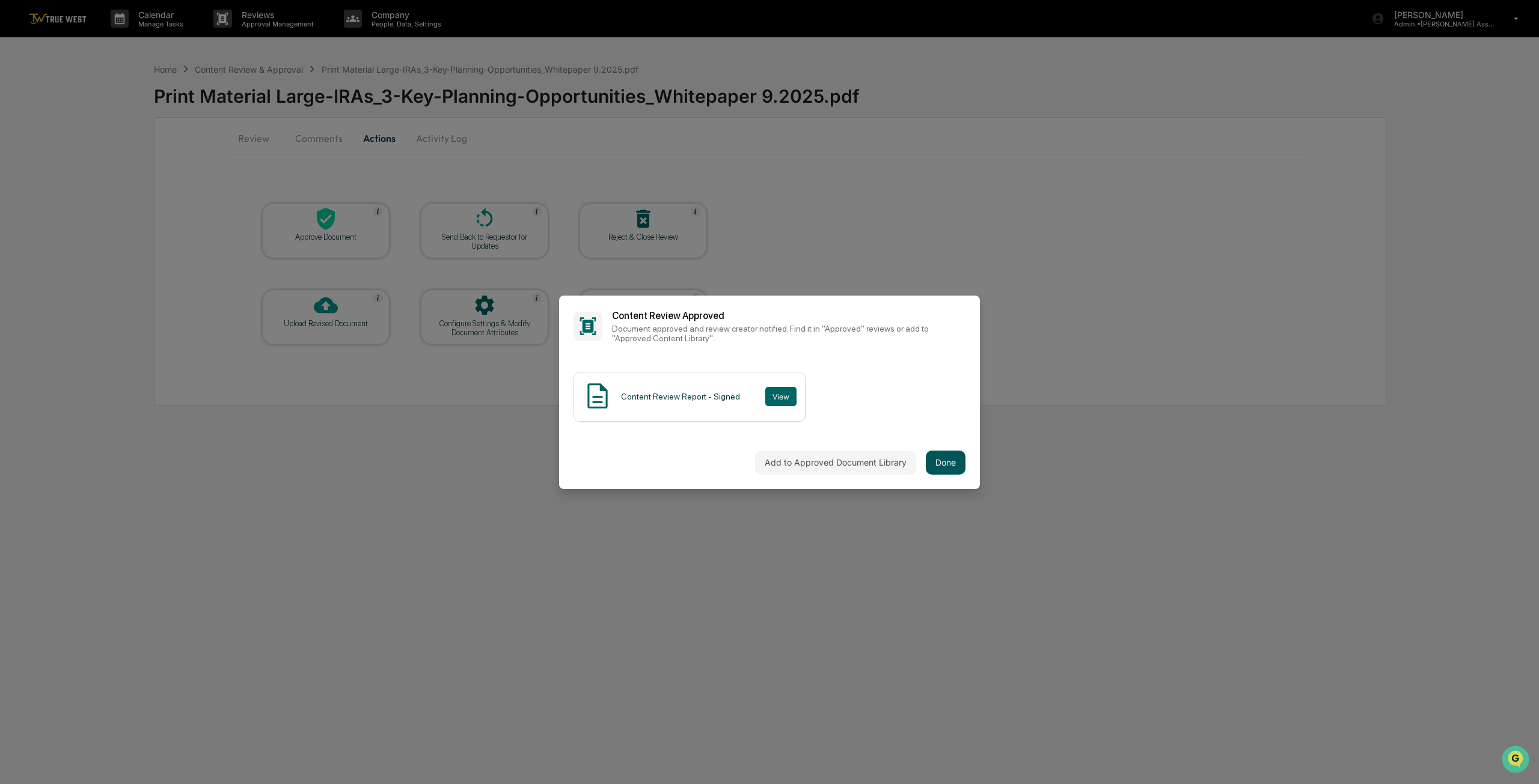
click at [950, 463] on button "Done" at bounding box center [946, 462] width 40 height 24
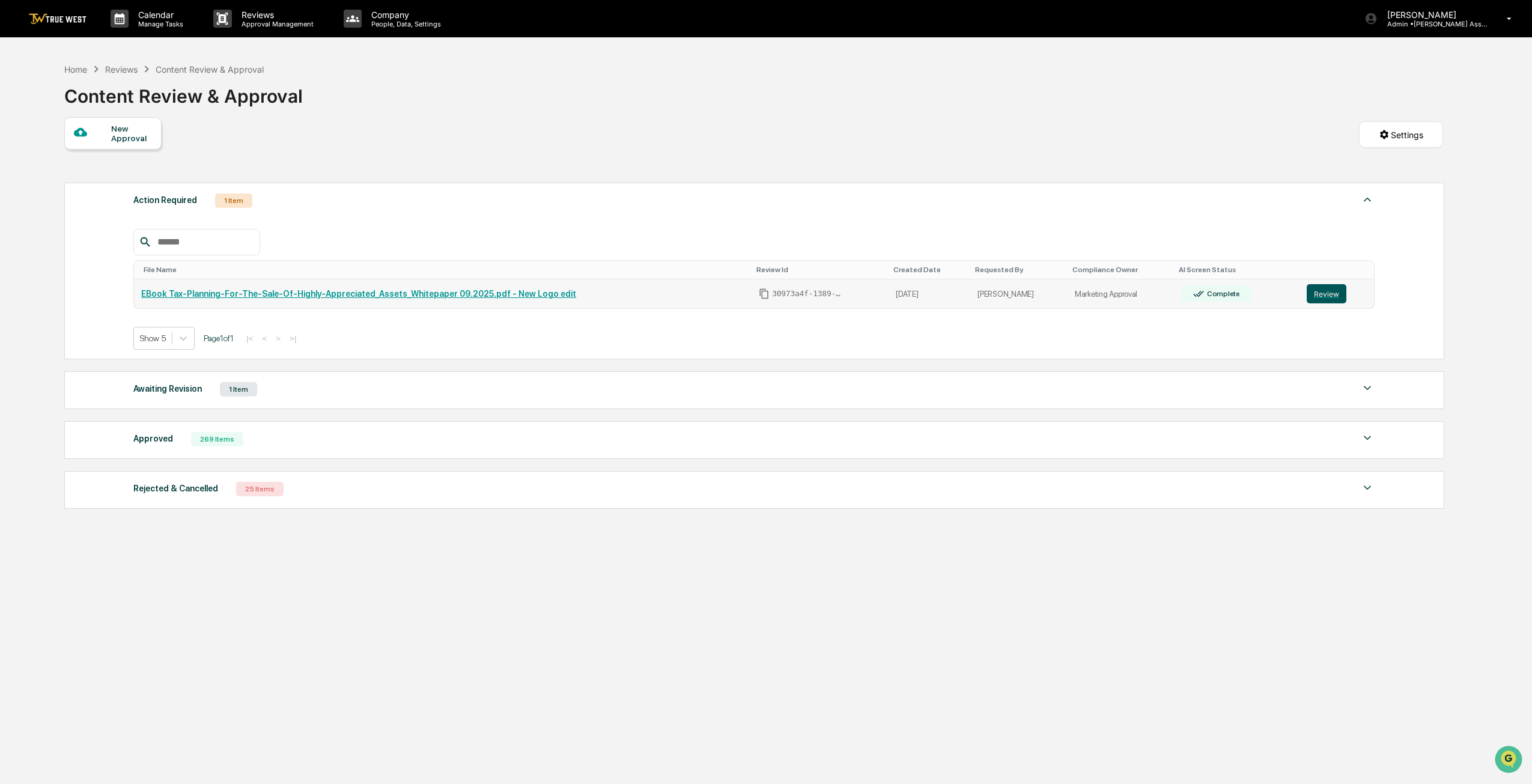
click at [1318, 296] on button "Review" at bounding box center [1327, 293] width 40 height 19
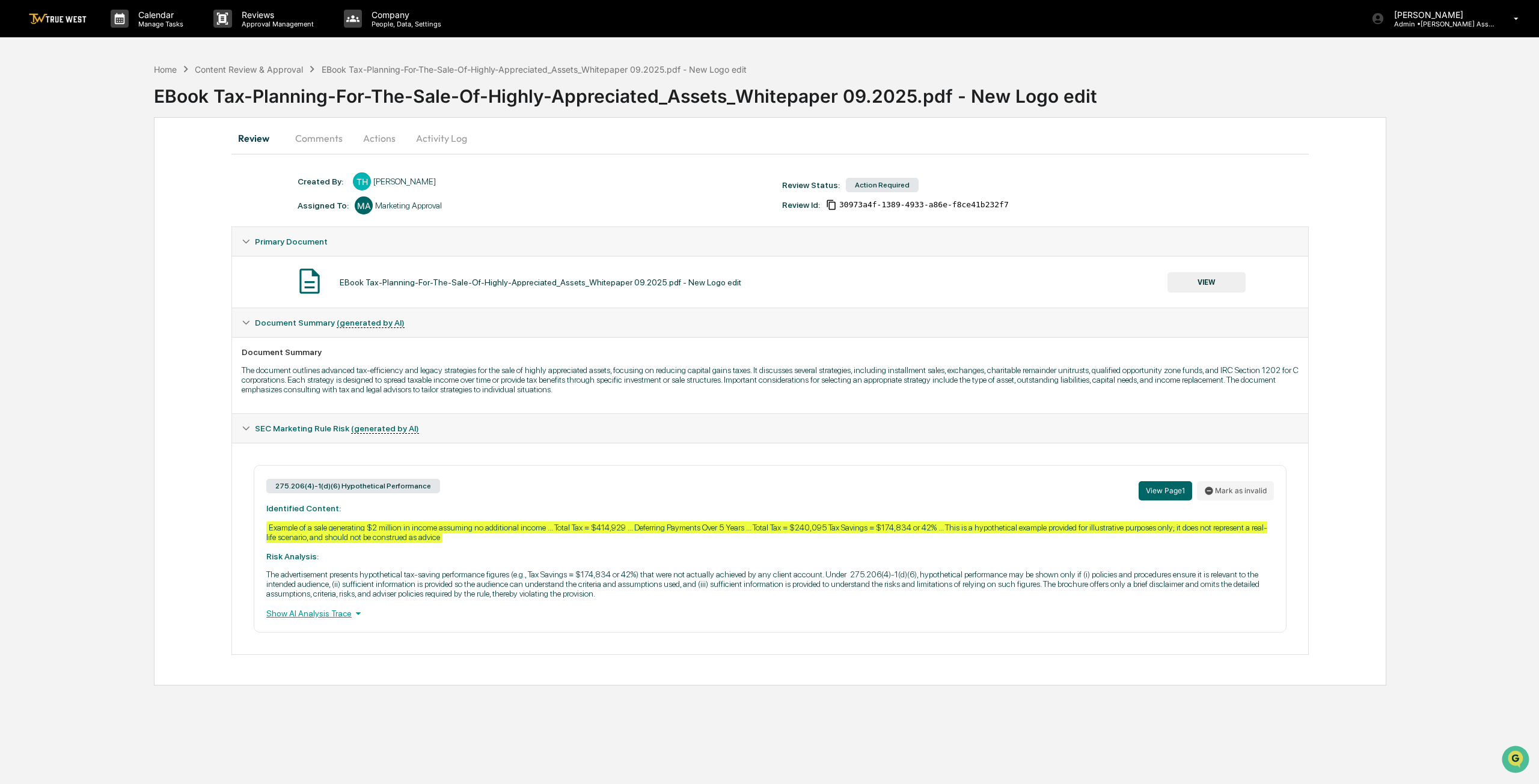
click at [1206, 285] on button "VIEW" at bounding box center [1206, 282] width 78 height 21
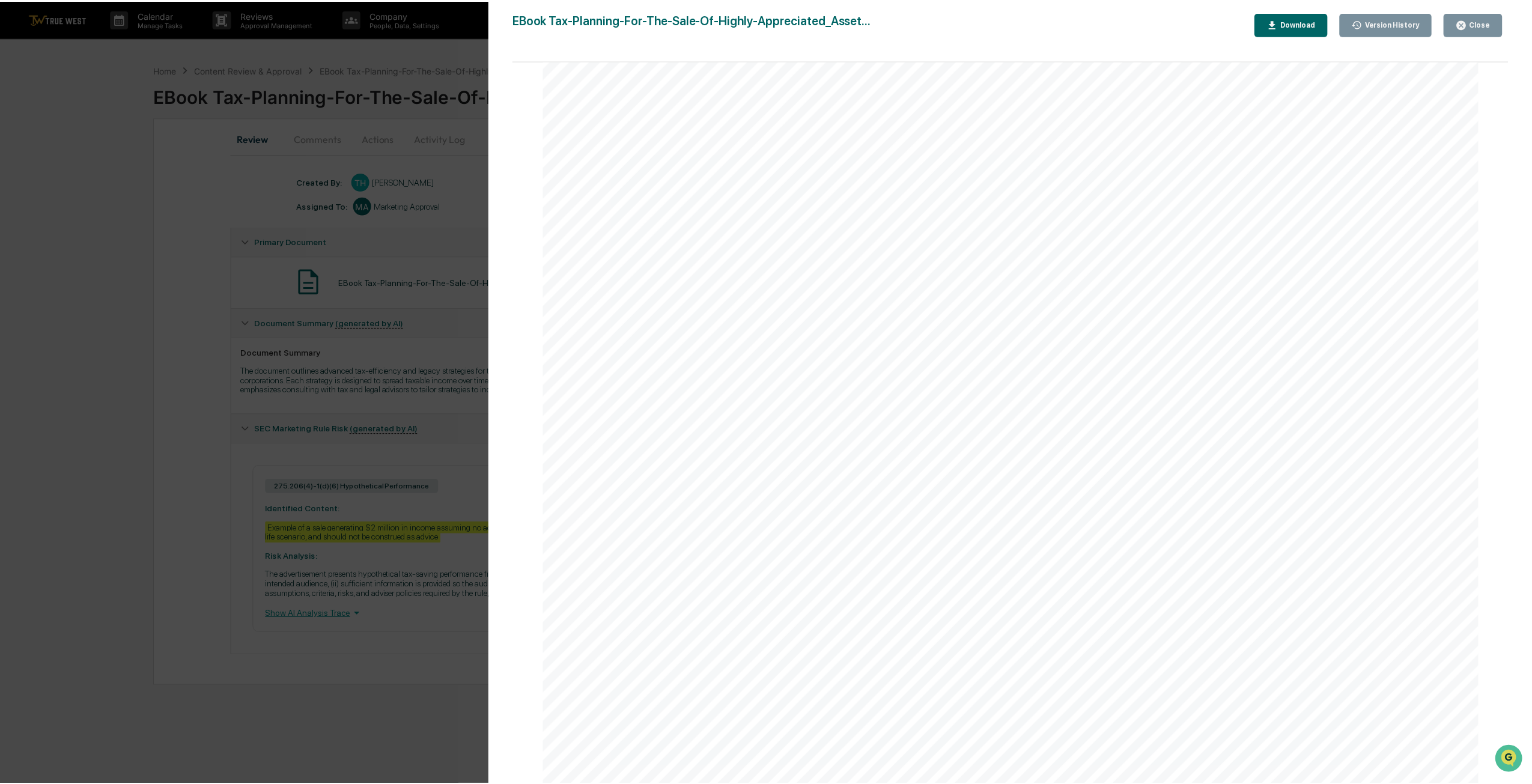
scroll to position [4286, 0]
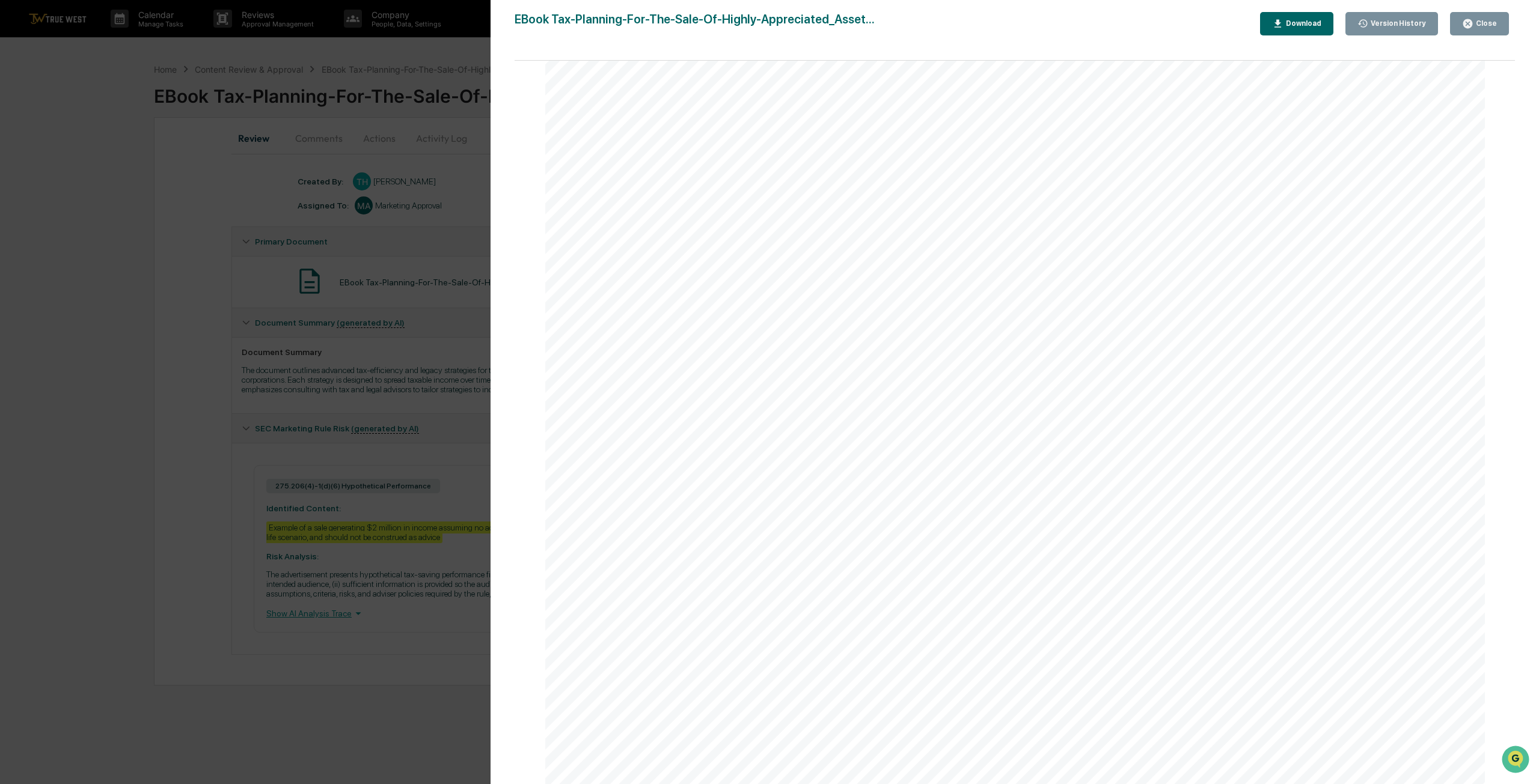
click at [1469, 27] on icon "button" at bounding box center [1467, 23] width 9 height 9
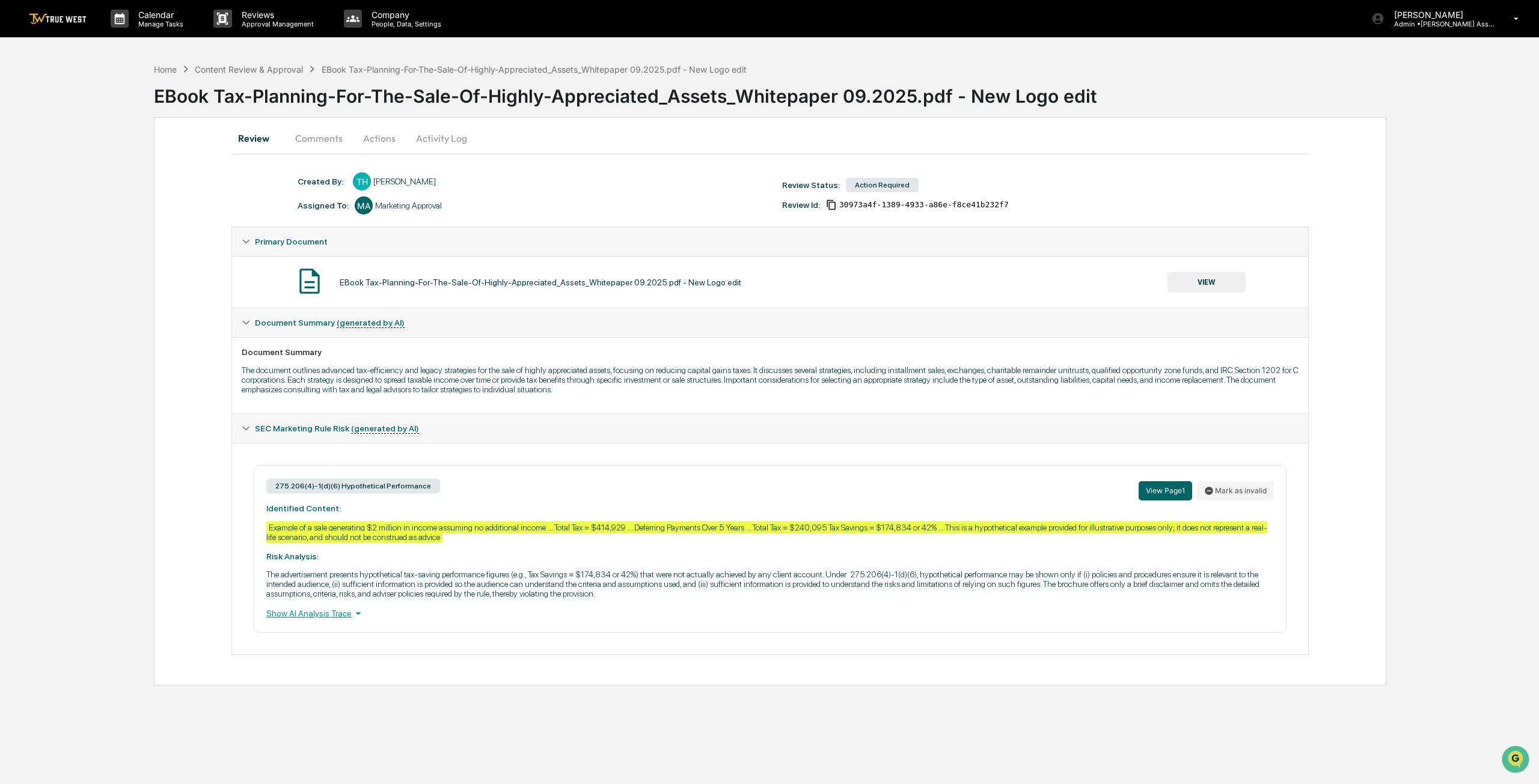
click at [377, 145] on button "Actions" at bounding box center [379, 138] width 54 height 29
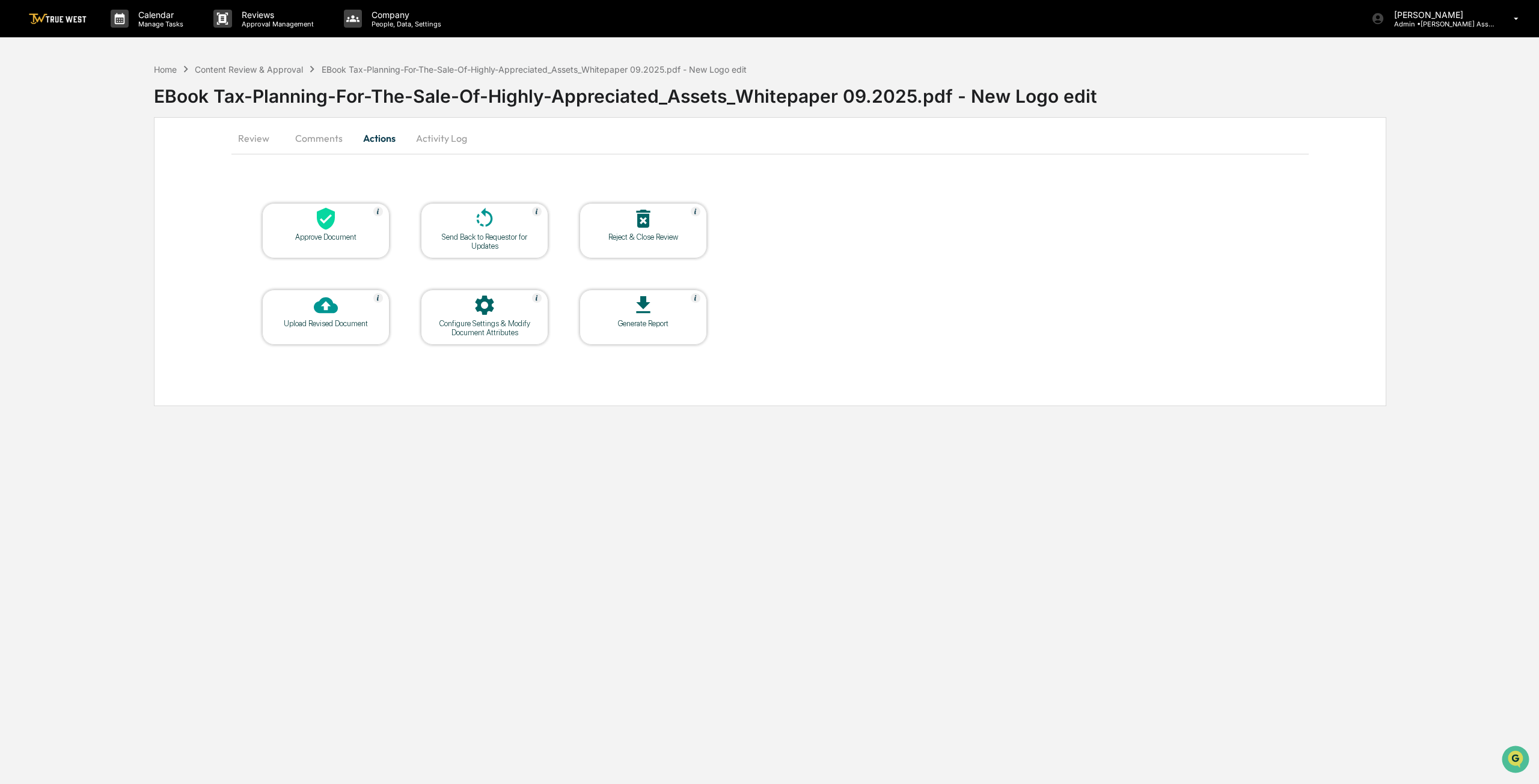
click at [346, 228] on div at bounding box center [325, 219] width 120 height 26
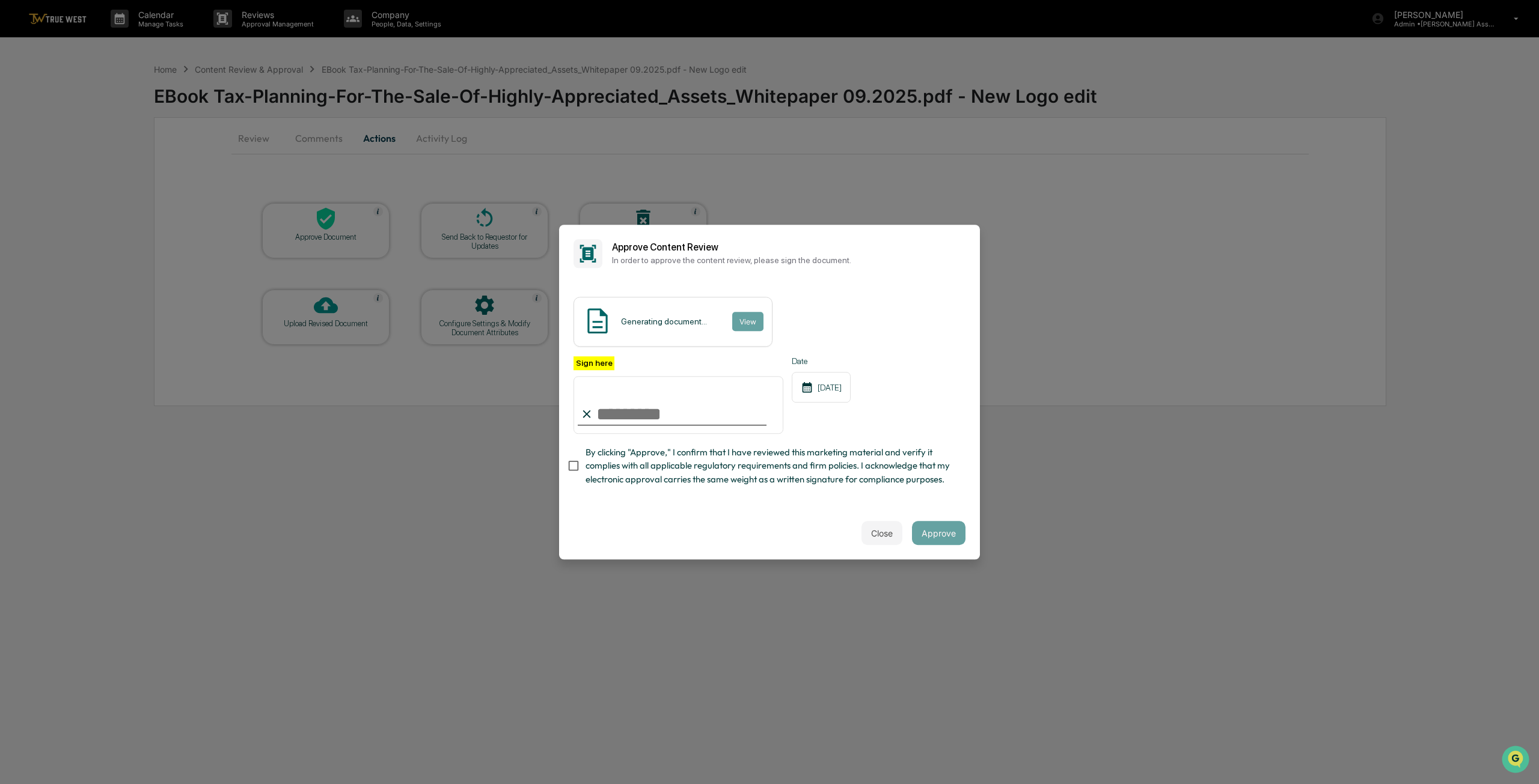
click at [593, 429] on input "Sign here" at bounding box center [678, 405] width 210 height 58
type input "**********"
click at [568, 523] on div "Close Approve" at bounding box center [770, 533] width 421 height 53
click at [933, 535] on button "Approve" at bounding box center [938, 533] width 53 height 24
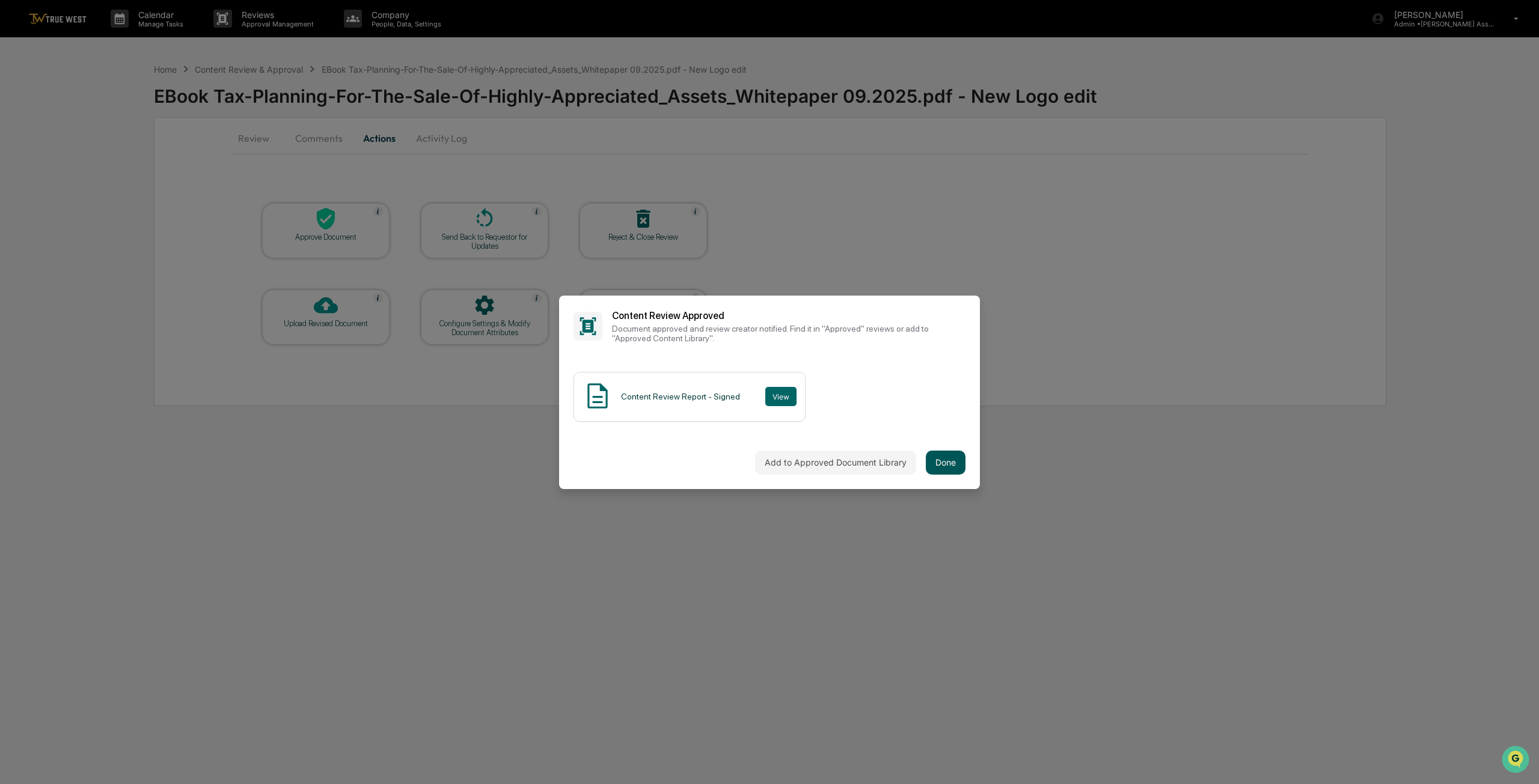
click at [943, 461] on button "Done" at bounding box center [946, 462] width 40 height 24
